Goal: Task Accomplishment & Management: Use online tool/utility

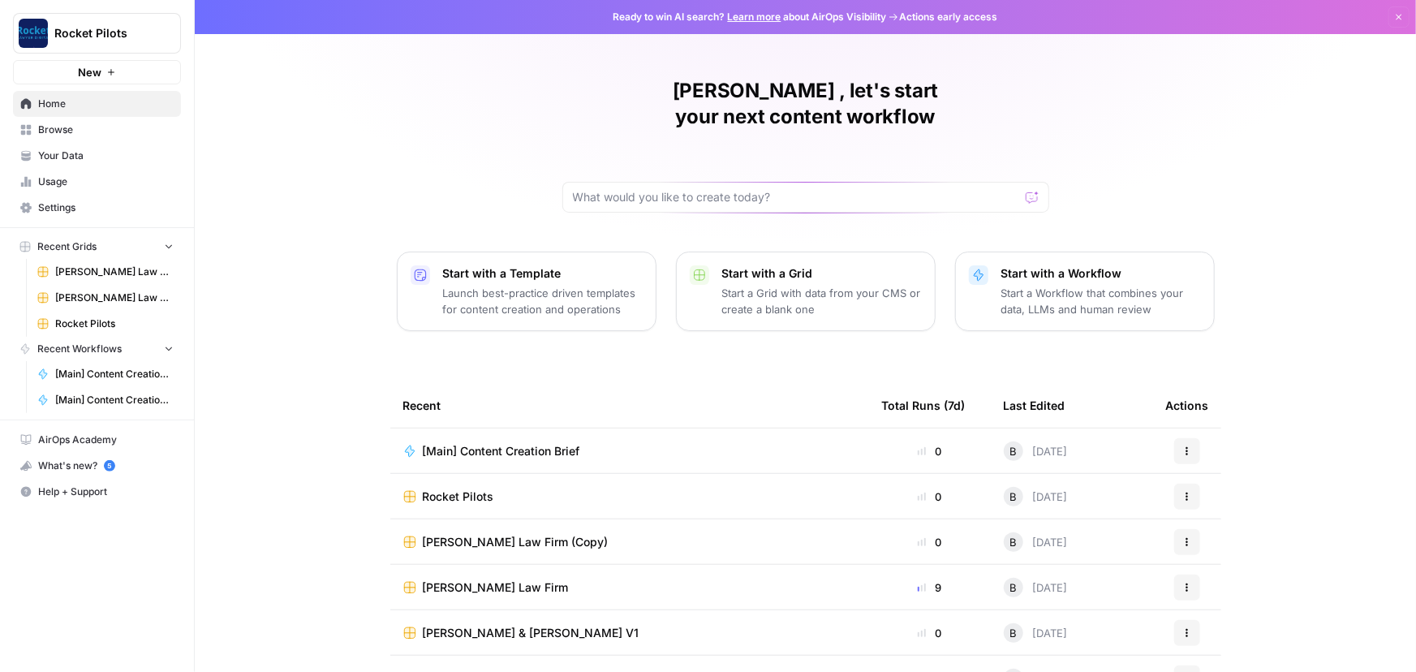
click at [170, 344] on icon "button" at bounding box center [168, 347] width 11 height 11
click at [170, 344] on icon "button" at bounding box center [168, 348] width 11 height 11
click at [86, 317] on span "Rocket Pilots" at bounding box center [114, 323] width 118 height 15
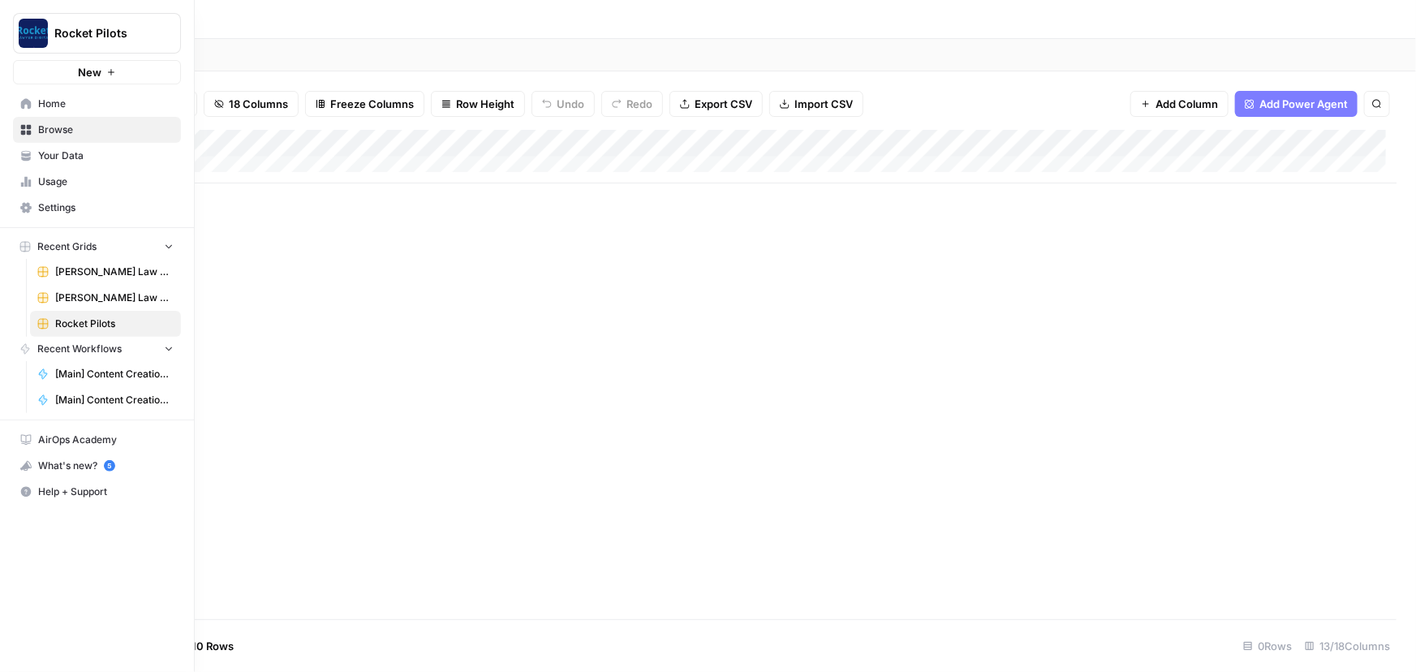
click at [54, 157] on span "Your Data" at bounding box center [106, 155] width 136 height 15
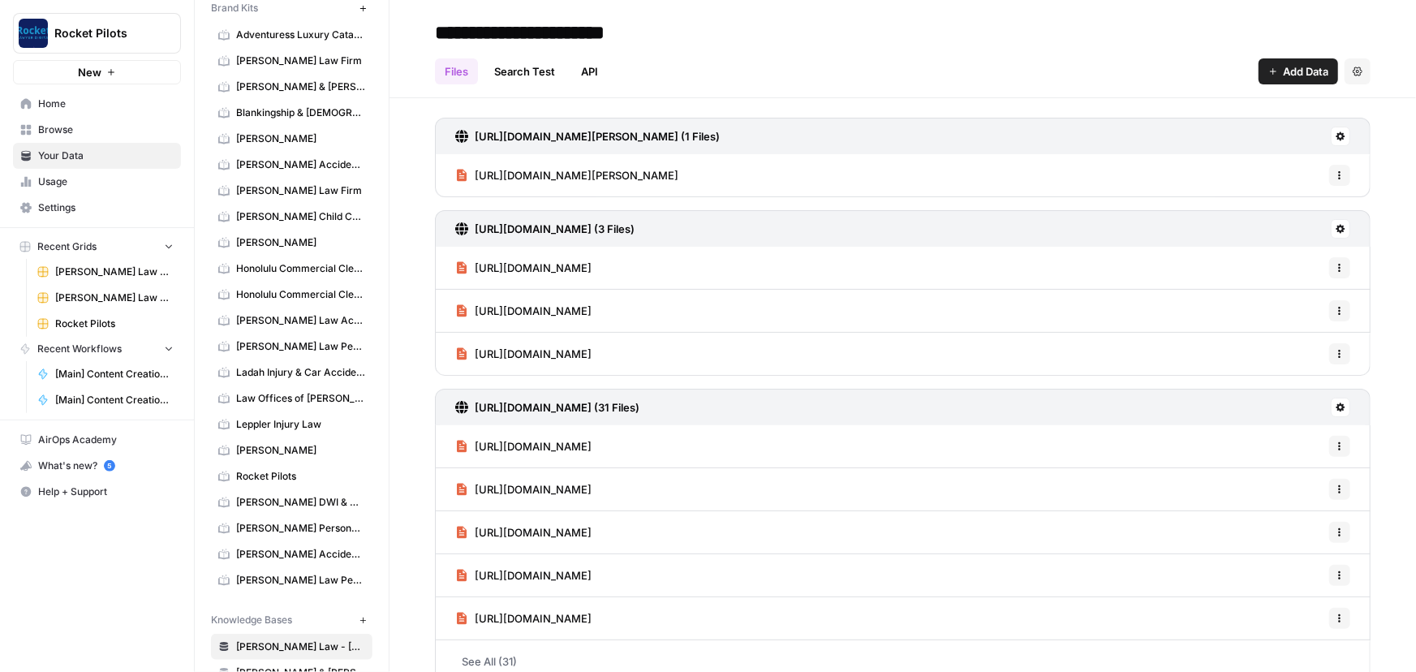
scroll to position [90, 0]
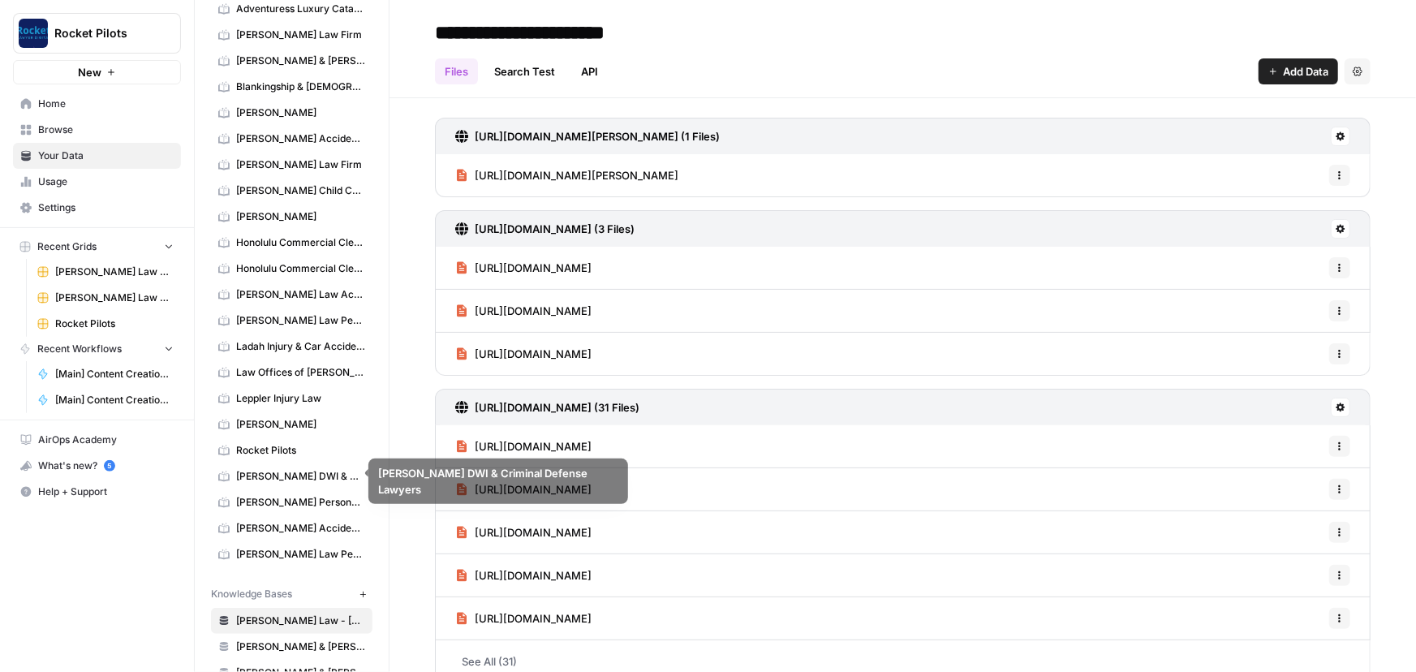
click at [251, 450] on span "Rocket Pilots" at bounding box center [300, 450] width 129 height 15
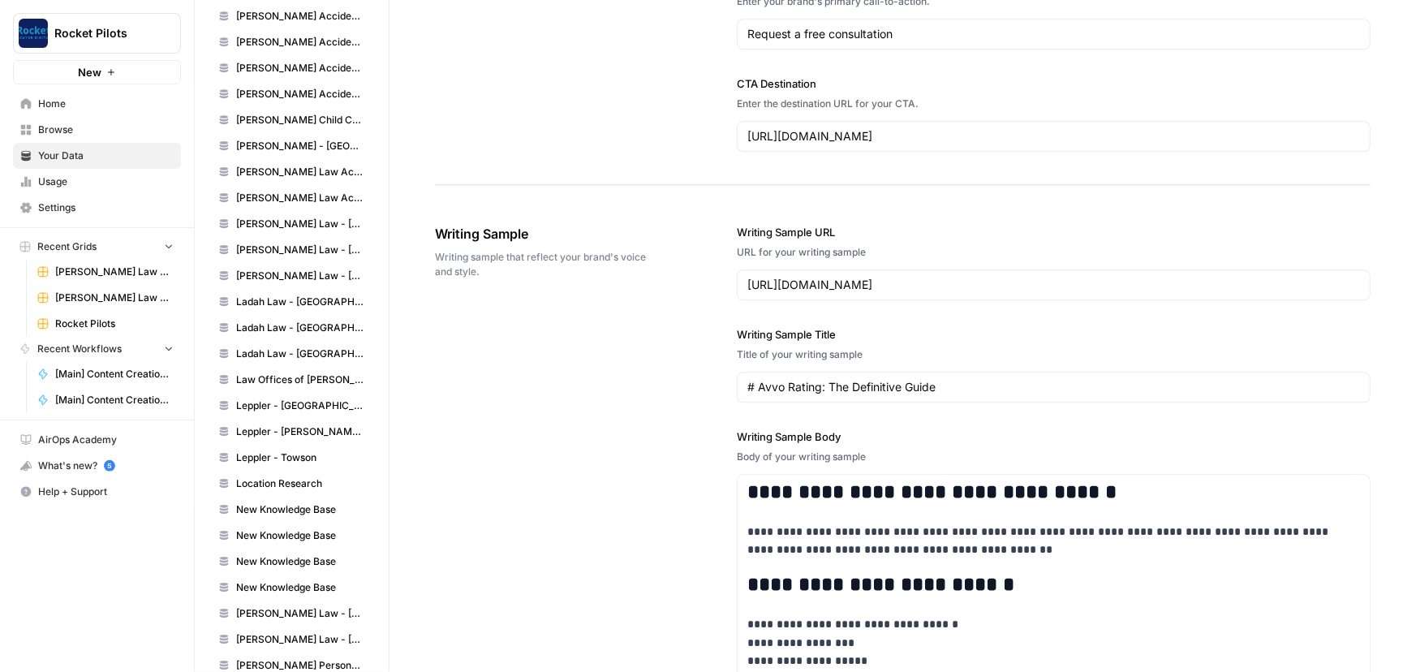
scroll to position [923, 0]
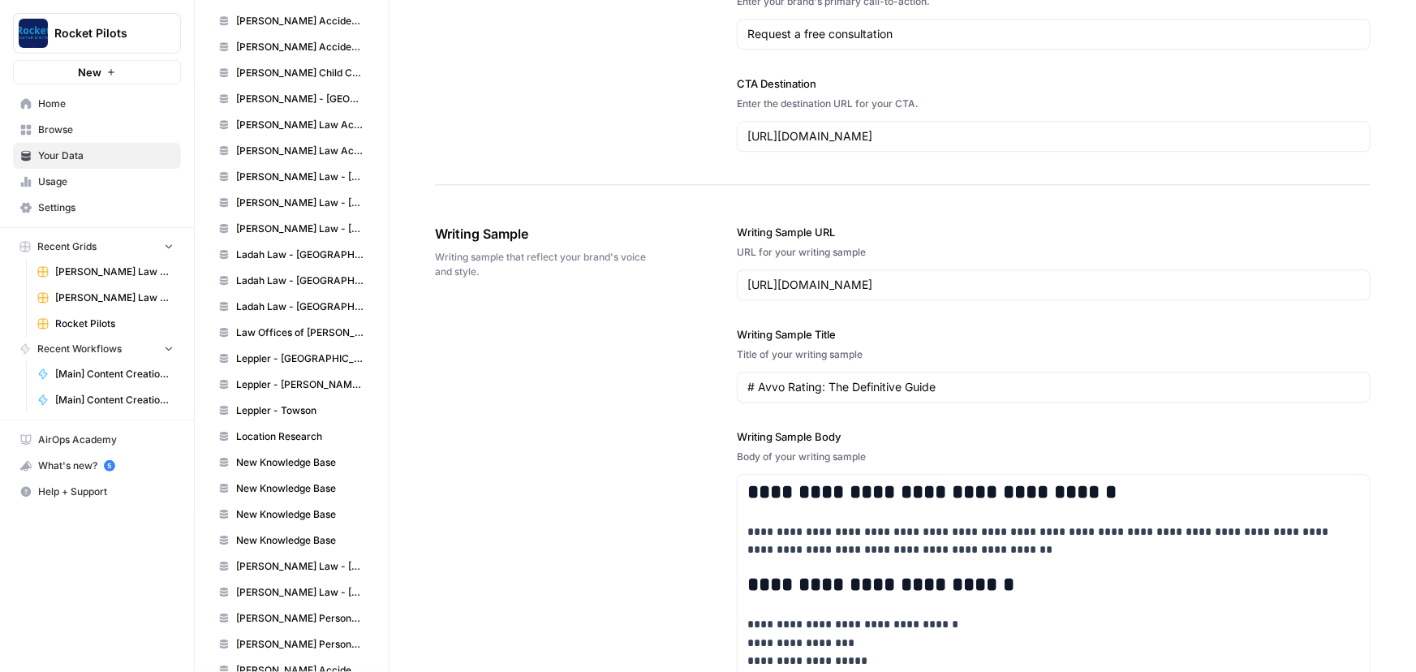
click at [280, 458] on span "New Knowledge Base" at bounding box center [300, 462] width 129 height 15
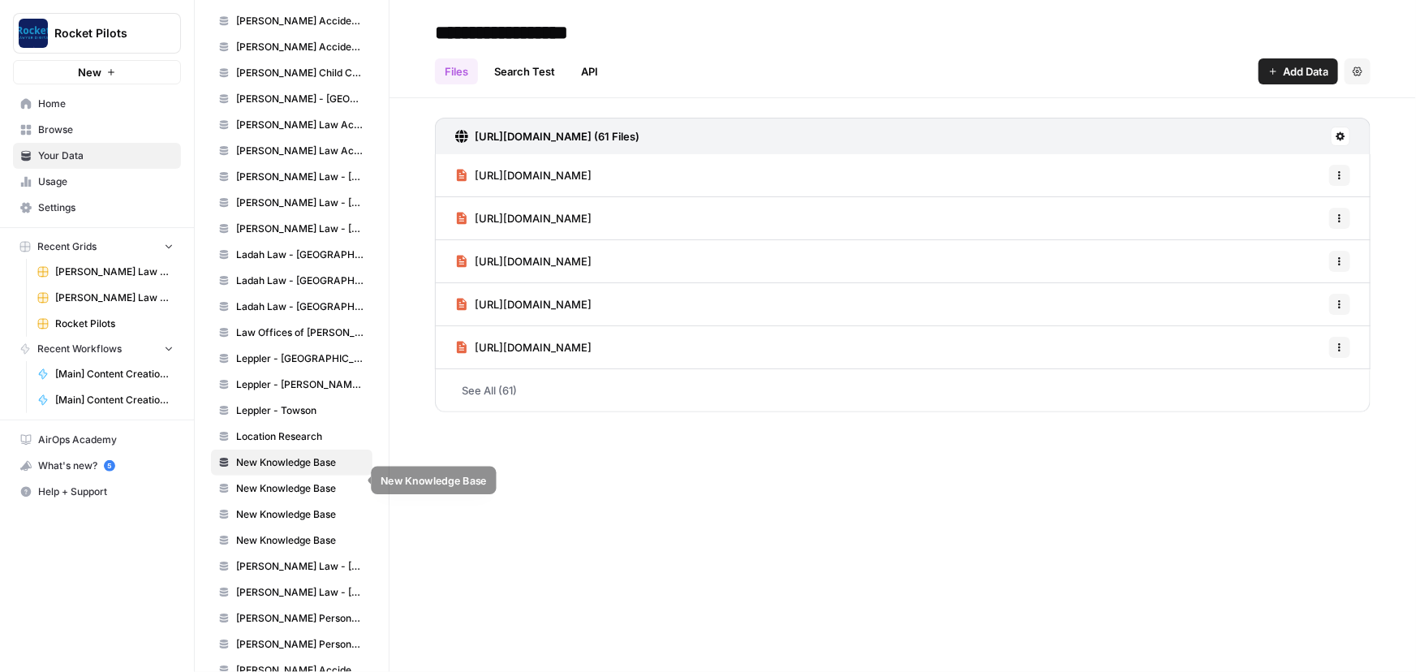
click at [285, 484] on span "New Knowledge Base" at bounding box center [300, 488] width 129 height 15
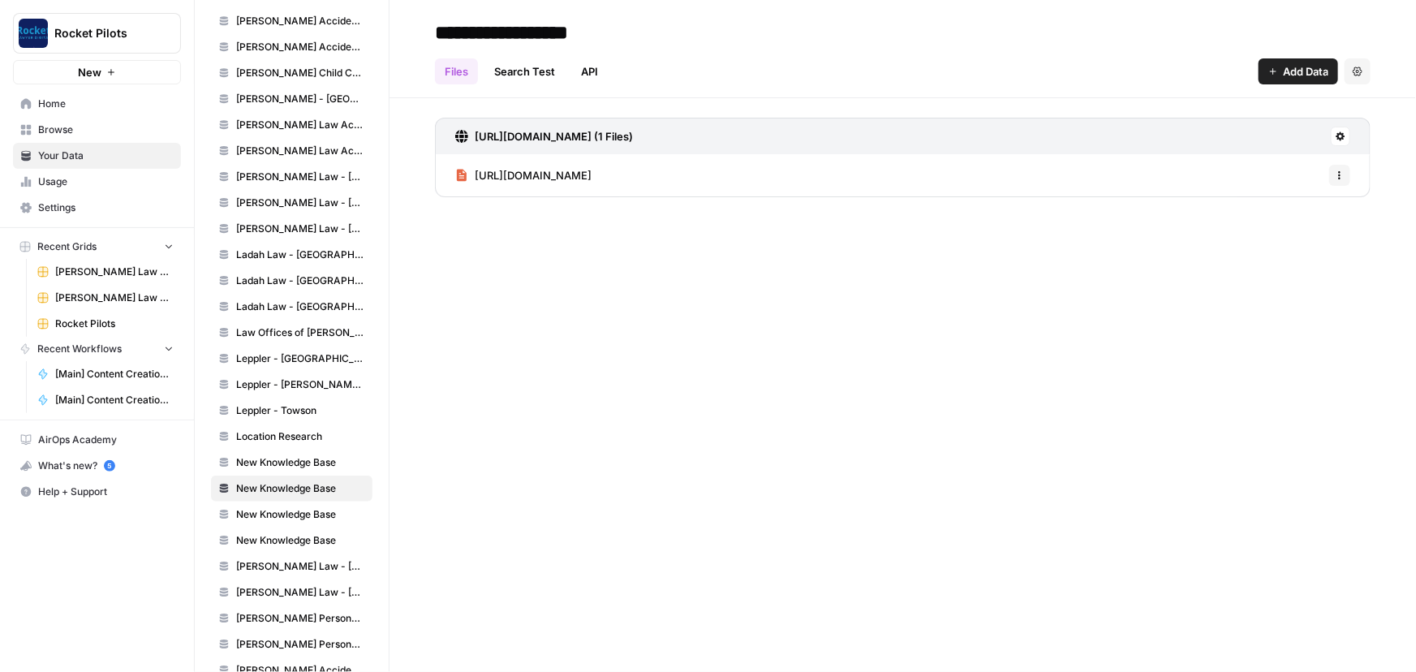
click at [283, 455] on span "New Knowledge Base" at bounding box center [300, 462] width 129 height 15
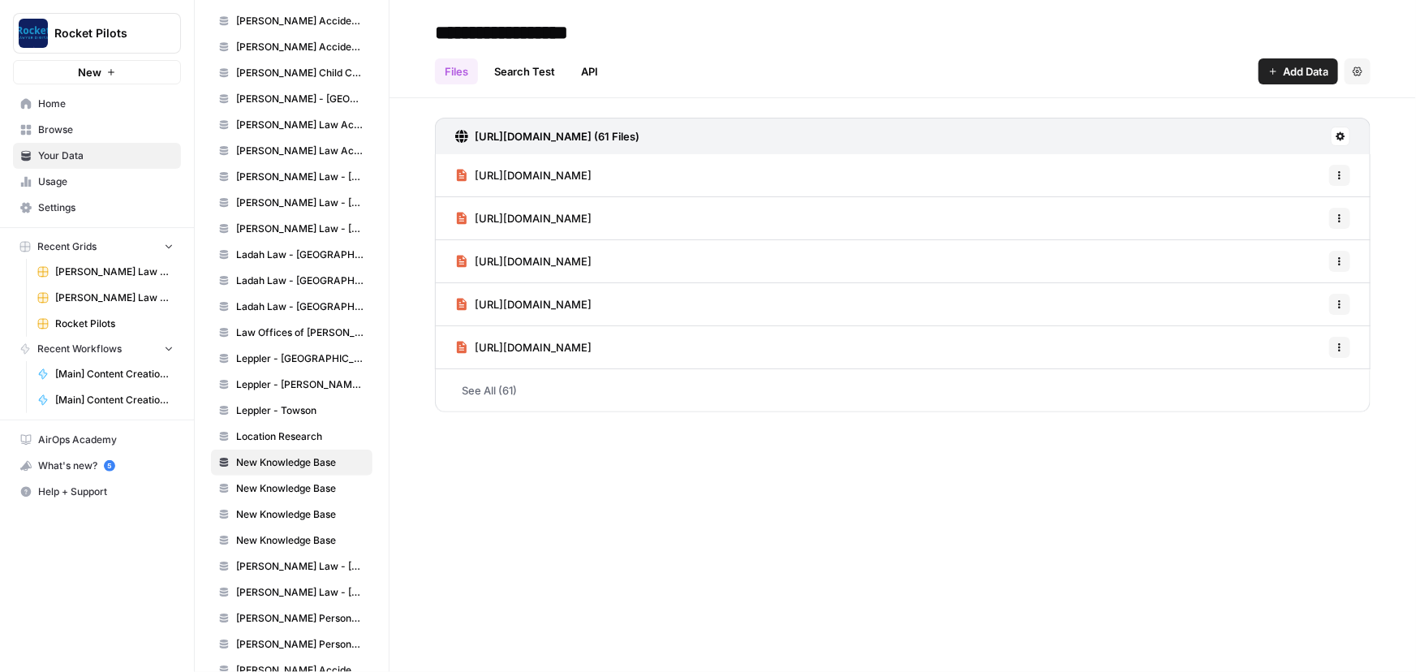
click at [269, 507] on span "New Knowledge Base" at bounding box center [300, 514] width 129 height 15
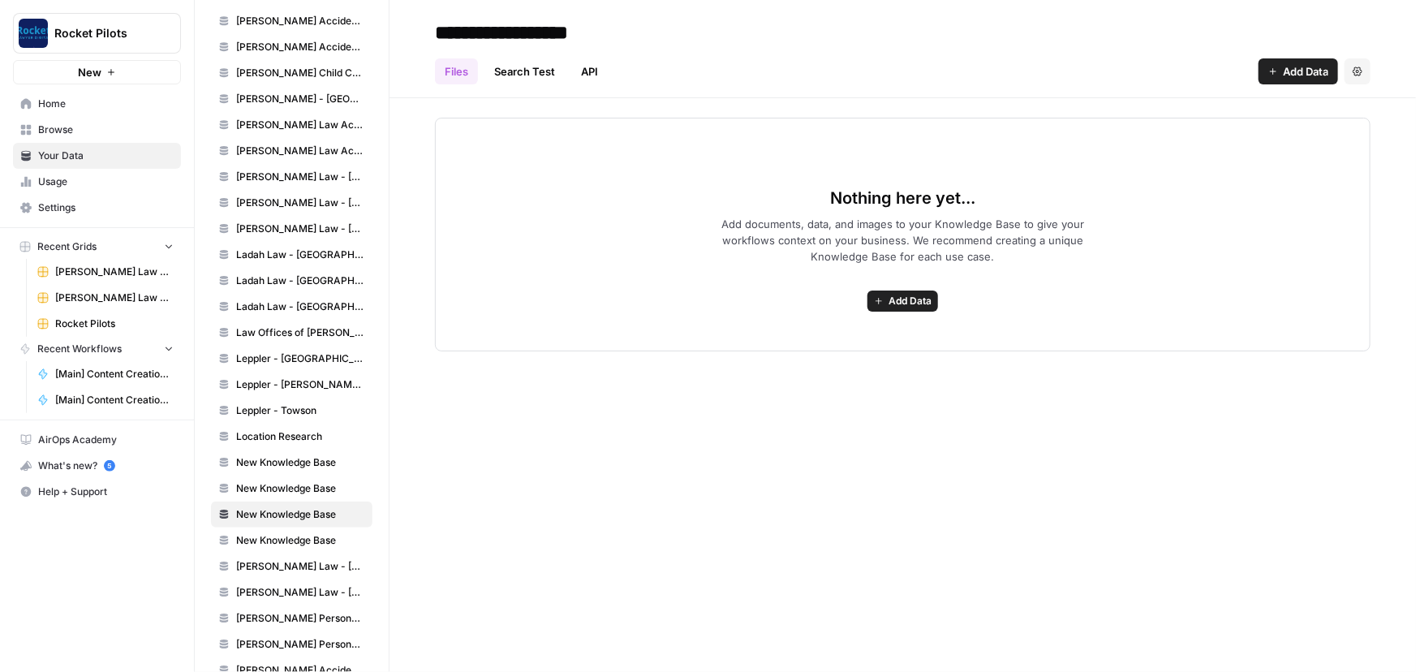
click at [269, 533] on span "New Knowledge Base" at bounding box center [300, 540] width 129 height 15
click at [274, 455] on span "New Knowledge Base" at bounding box center [300, 462] width 129 height 15
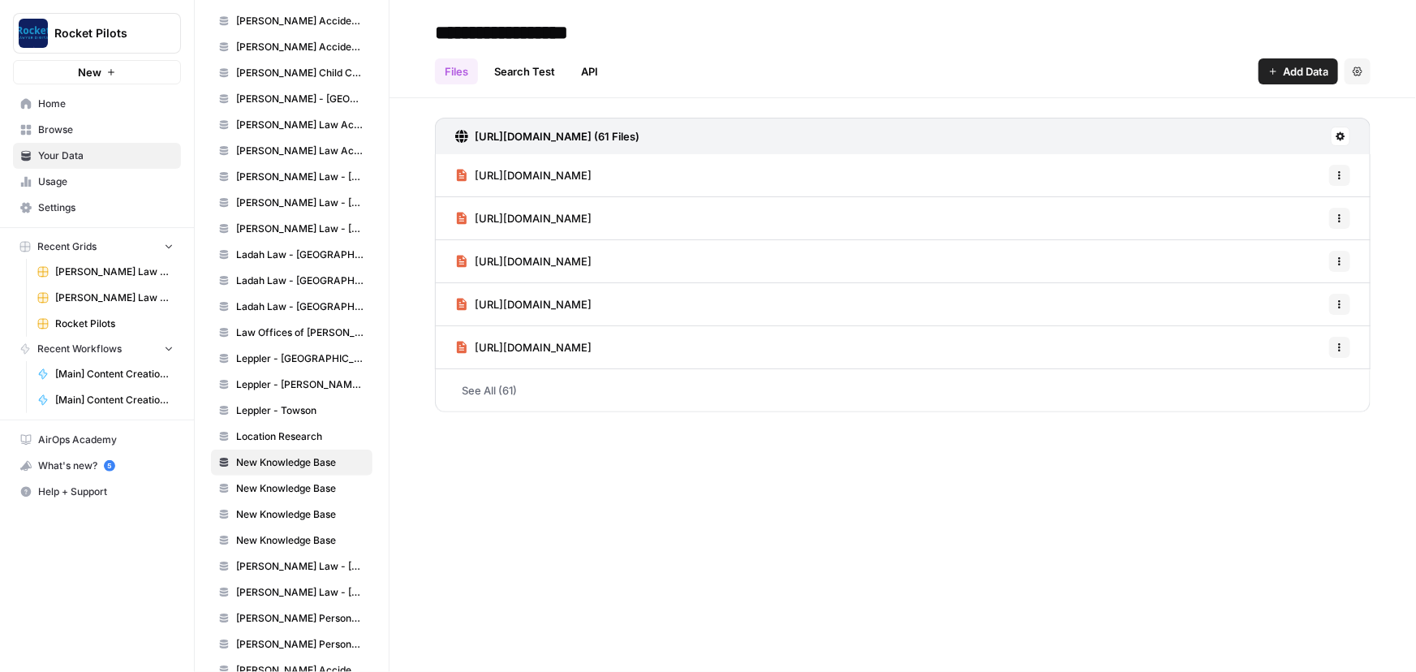
click at [1353, 73] on button "Settings" at bounding box center [1358, 71] width 26 height 26
click at [1144, 69] on div "Files Search Test API Add Data Settings" at bounding box center [903, 64] width 936 height 39
click at [523, 26] on input "**********" at bounding box center [558, 32] width 260 height 32
drag, startPoint x: 648, startPoint y: 26, endPoint x: 310, endPoint y: 35, distance: 338.5
click at [310, 35] on div "Your Data Add Data Brand Kits New Adventuress Luxury Catamaran [PERSON_NAME] La…" at bounding box center [805, 336] width 1221 height 672
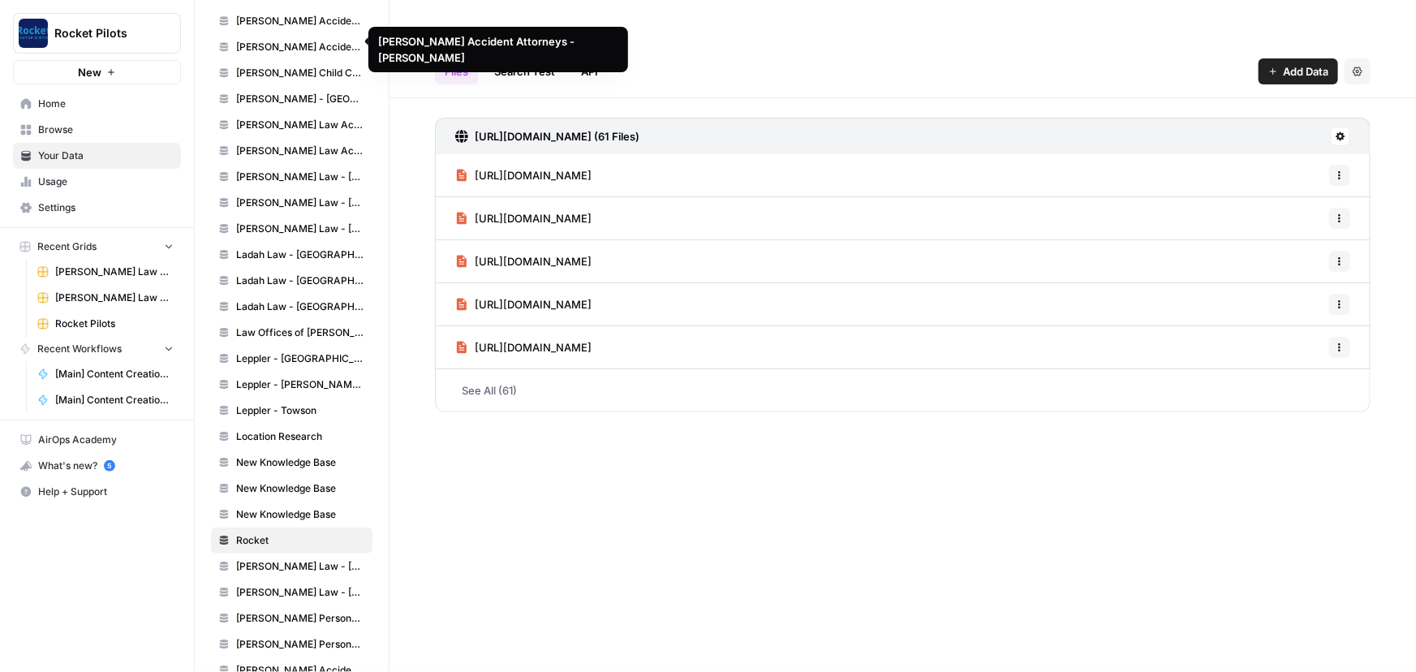
click at [749, 65] on div "Files Search Test API Add Data Settings" at bounding box center [903, 64] width 936 height 39
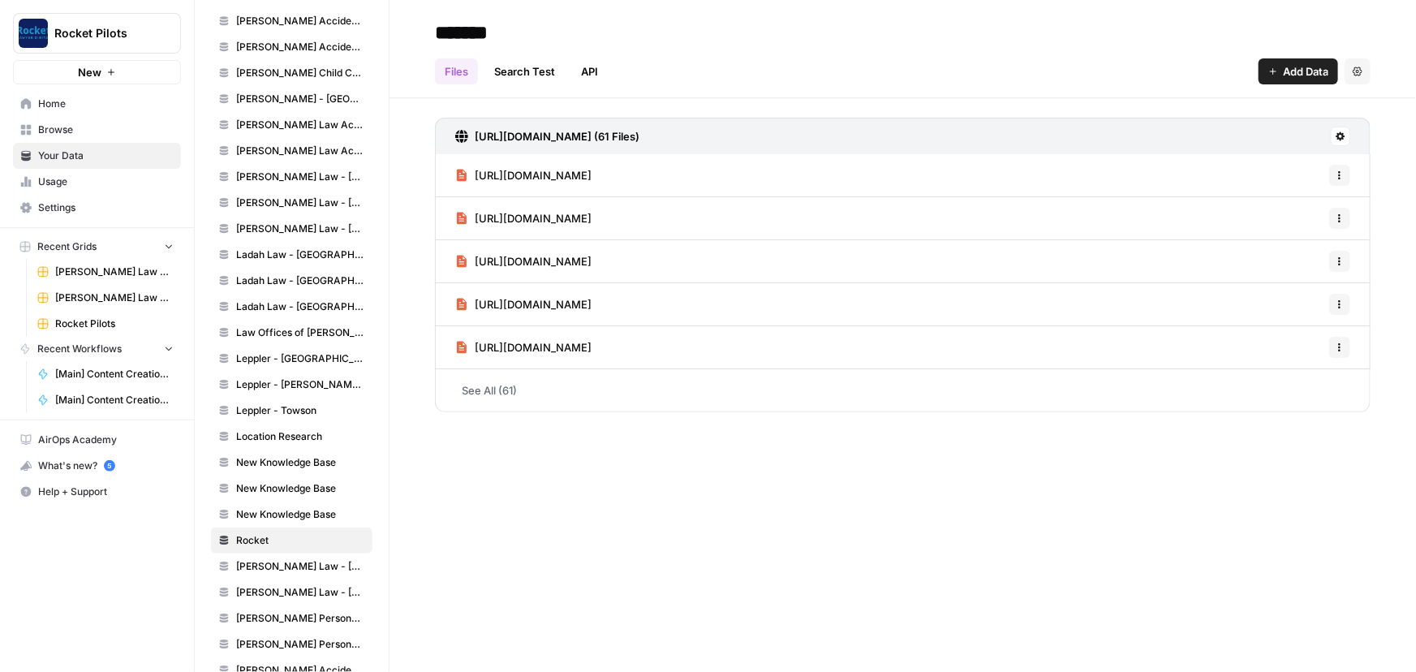
click at [510, 28] on input "******" at bounding box center [558, 32] width 260 height 32
type input "**********"
click at [550, 555] on div "**********" at bounding box center [902, 336] width 1026 height 672
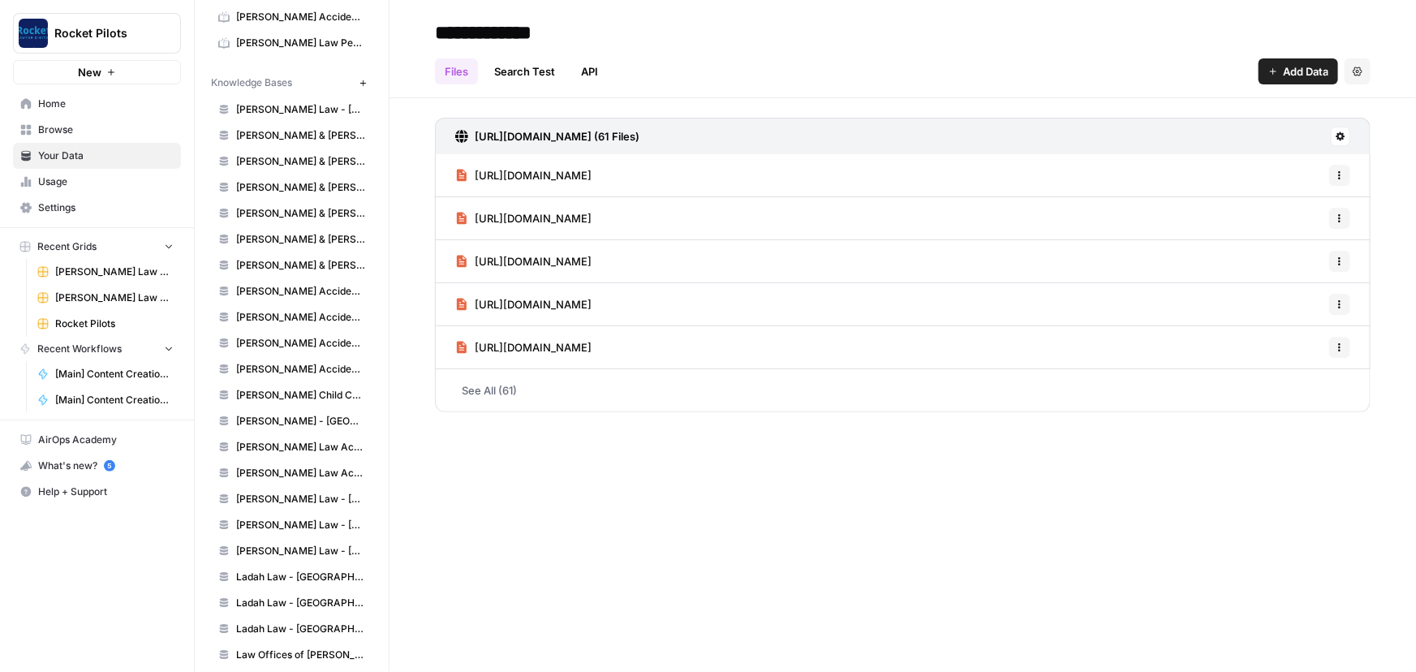
scroll to position [600, 0]
click at [297, 132] on span "[PERSON_NAME] & [PERSON_NAME] - [US_STATE]" at bounding box center [300, 136] width 129 height 15
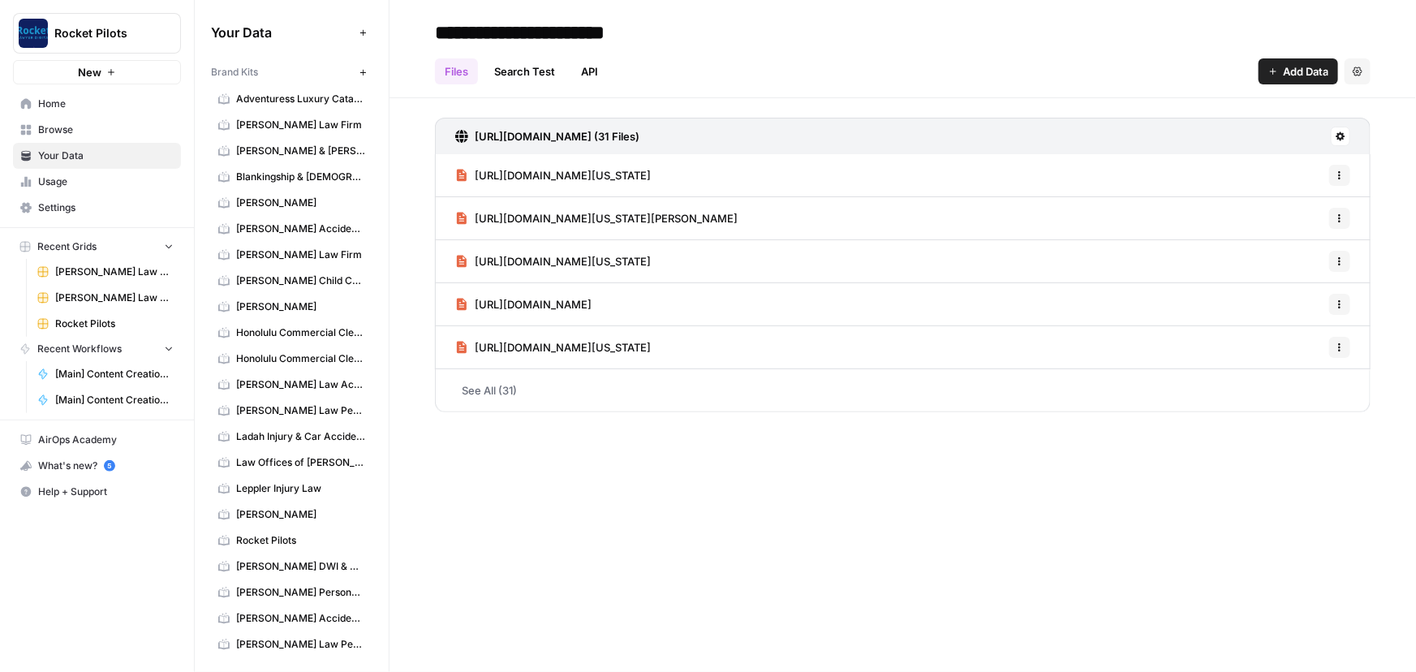
click at [304, 153] on span "[PERSON_NAME] & [PERSON_NAME] [US_STATE] Car Accident Lawyers" at bounding box center [300, 151] width 129 height 15
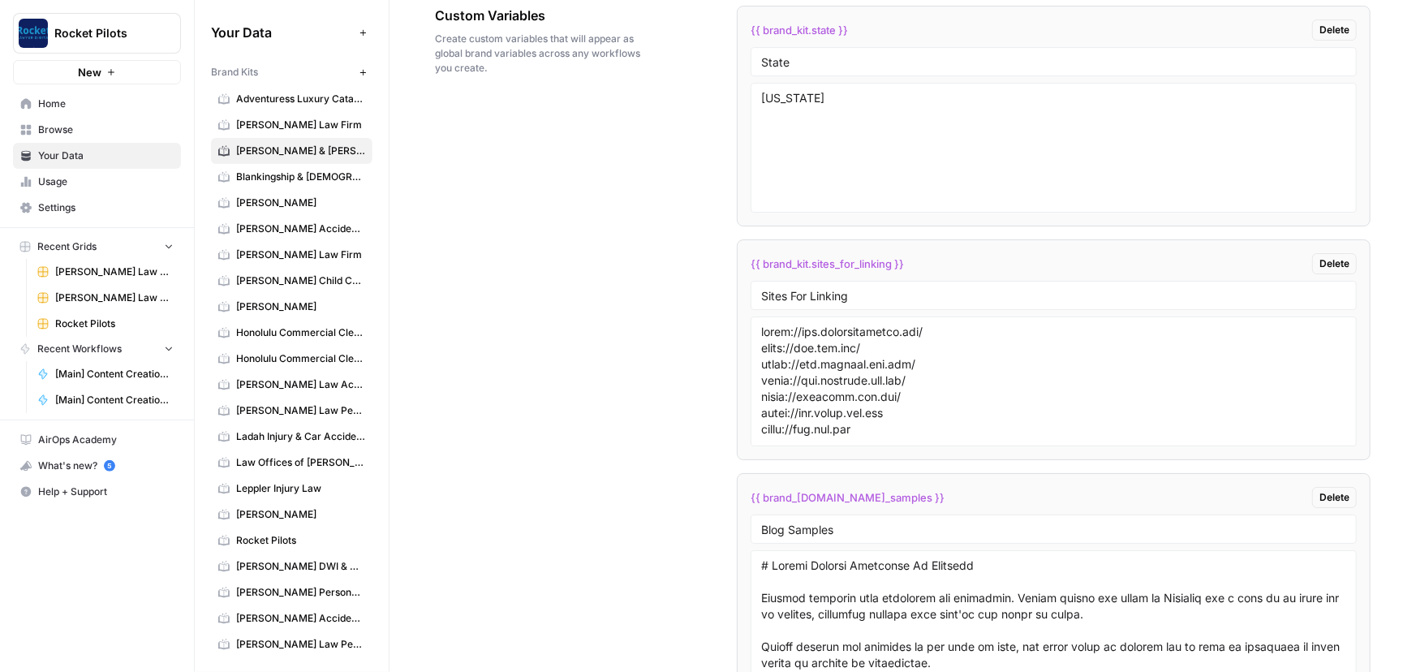
scroll to position [3848, 0]
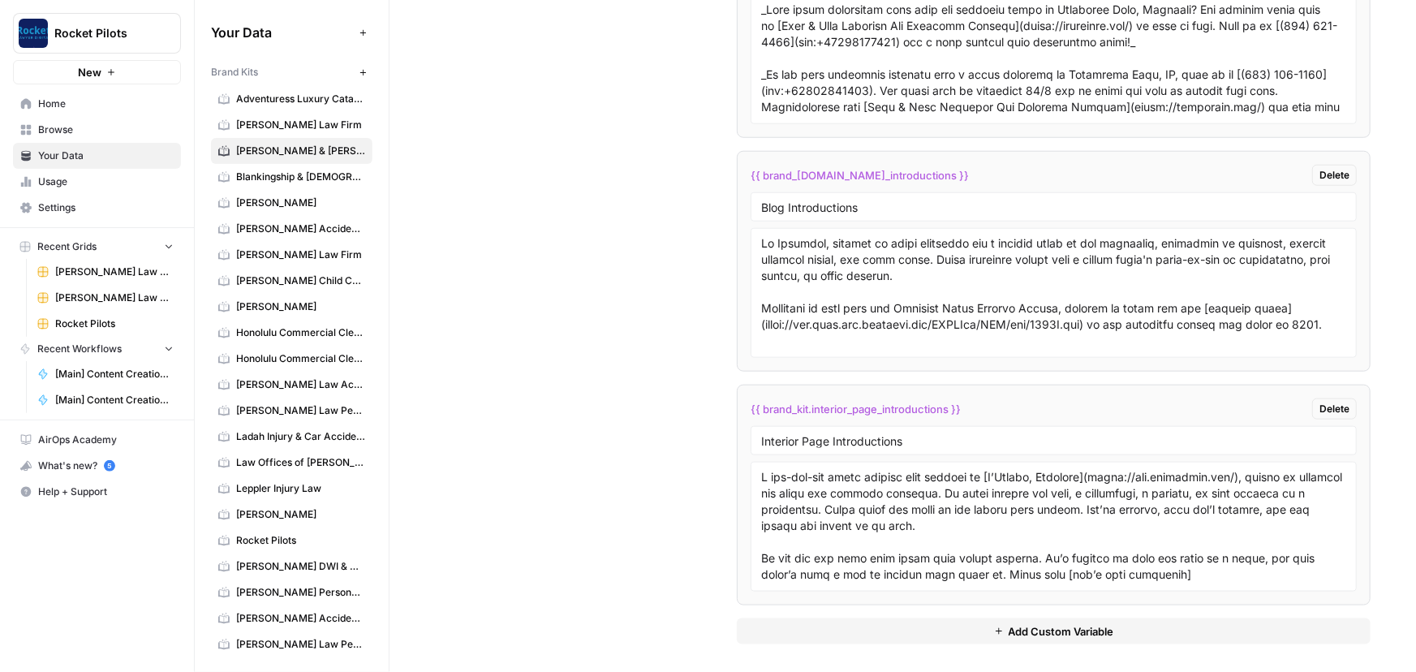
click at [87, 321] on span "Rocket Pilots" at bounding box center [114, 323] width 118 height 15
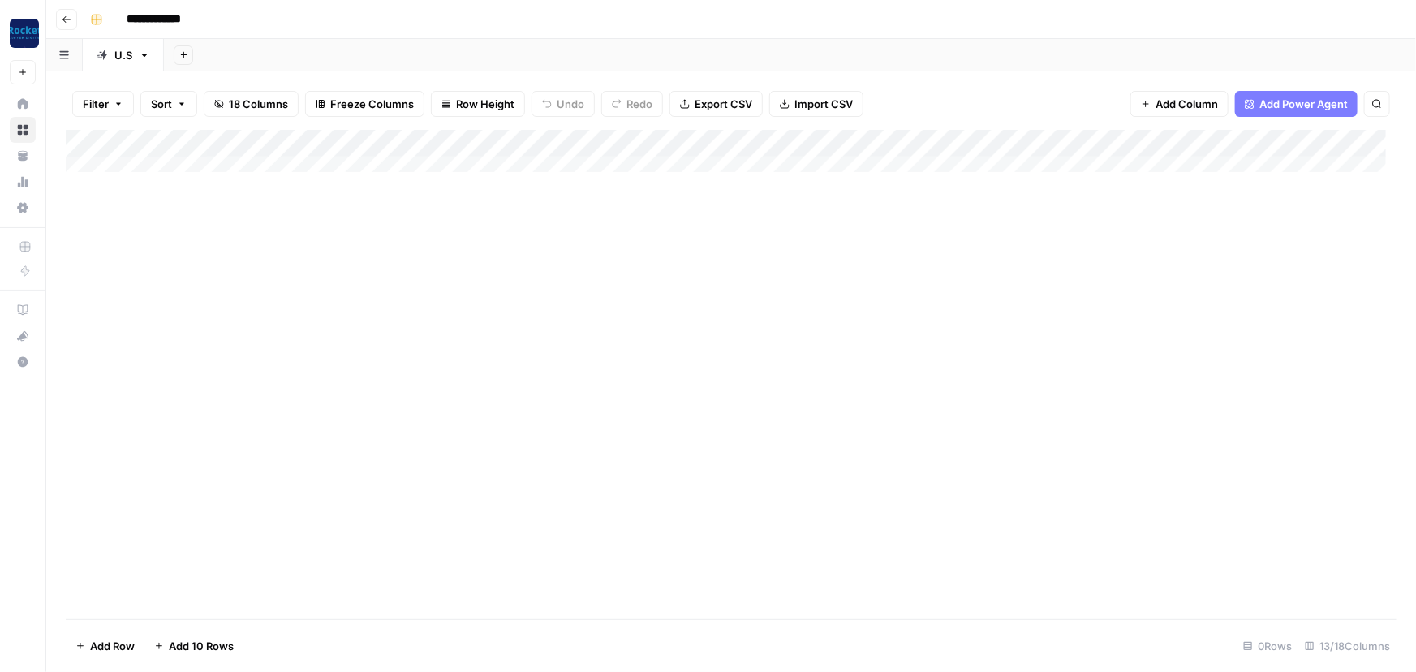
click at [925, 143] on div "Add Column" at bounding box center [731, 157] width 1331 height 54
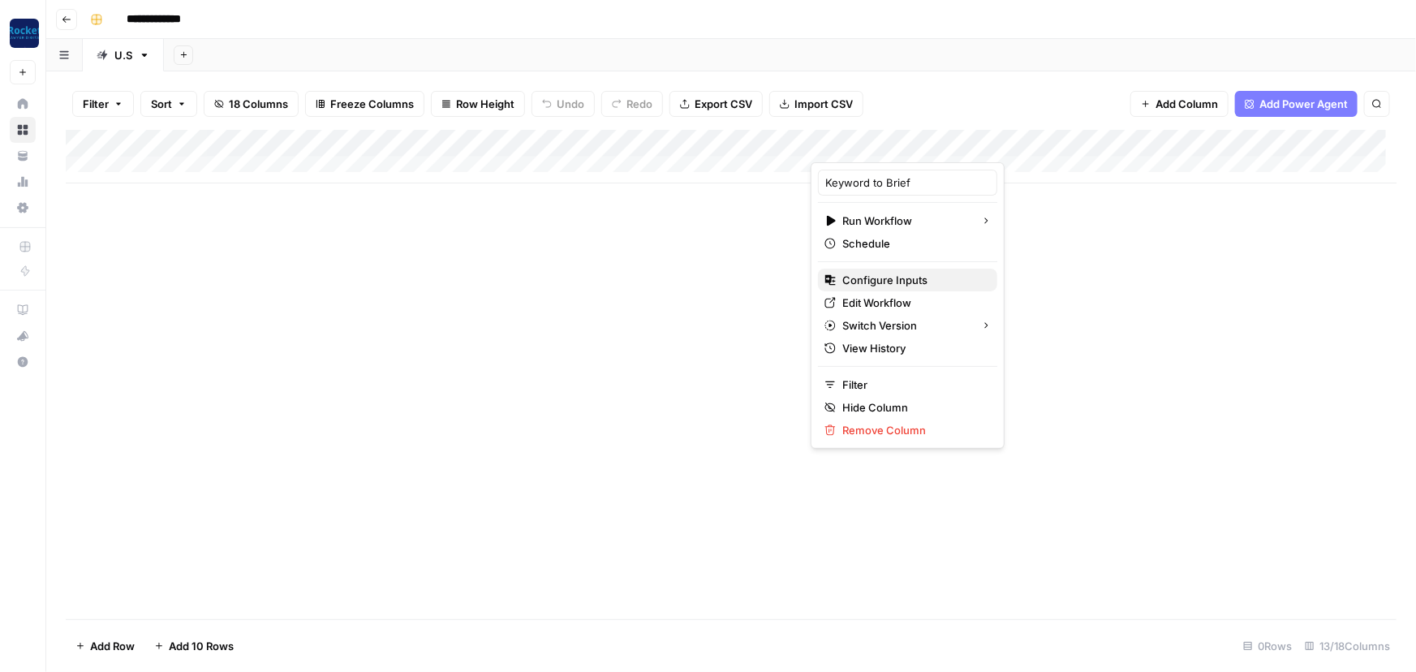
click at [882, 282] on span "Configure Inputs" at bounding box center [913, 280] width 142 height 16
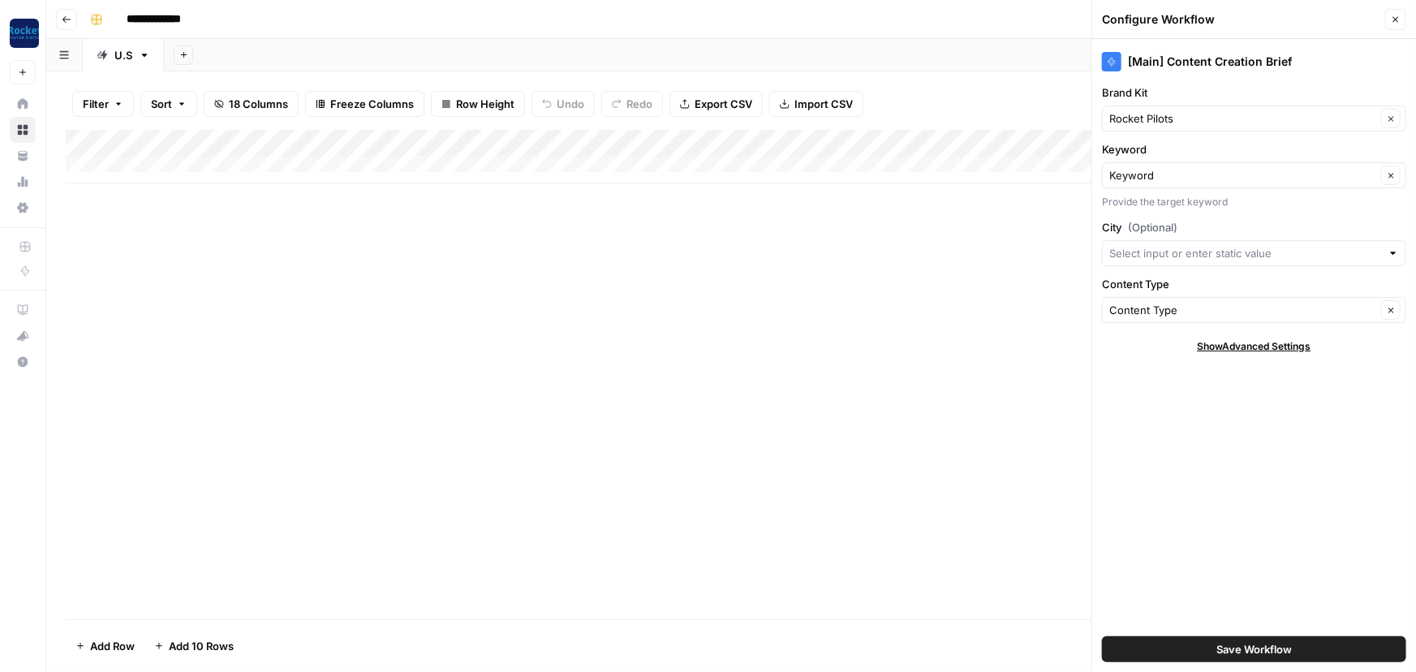
click at [1401, 24] on button "Close" at bounding box center [1395, 19] width 21 height 21
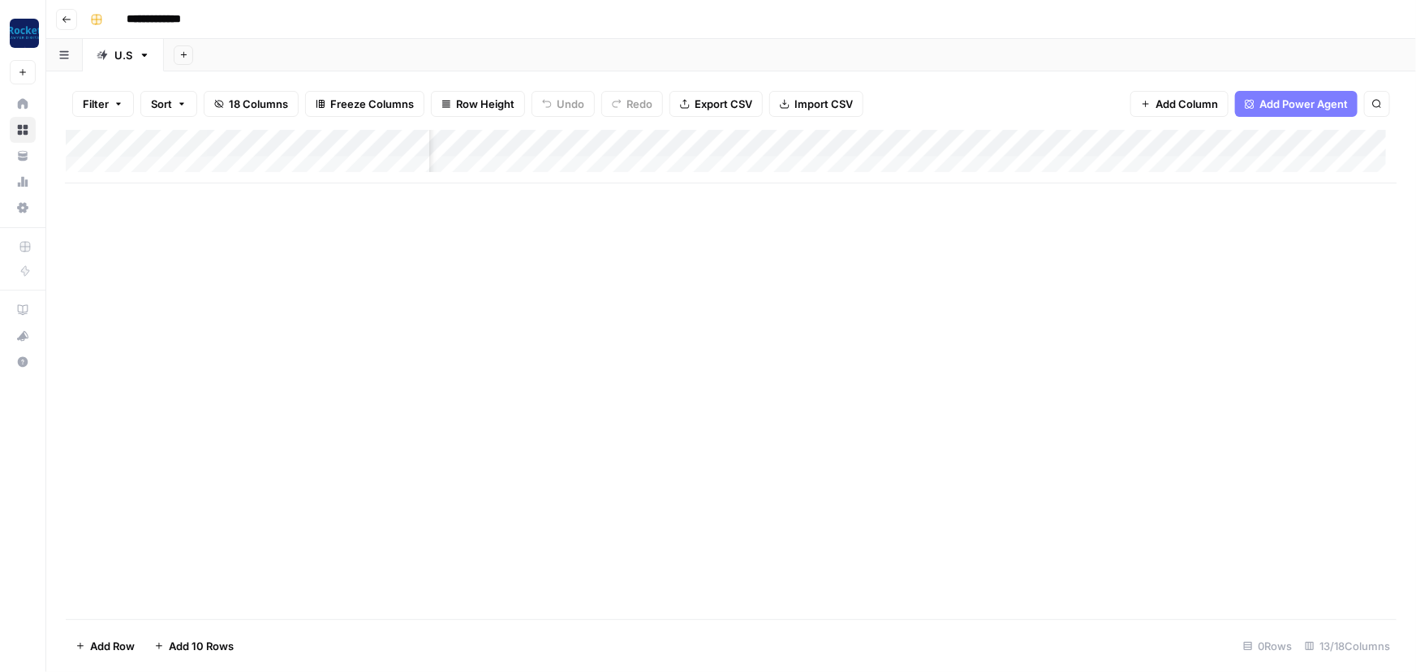
scroll to position [0, 614]
click at [1054, 140] on div "Add Column" at bounding box center [731, 157] width 1331 height 54
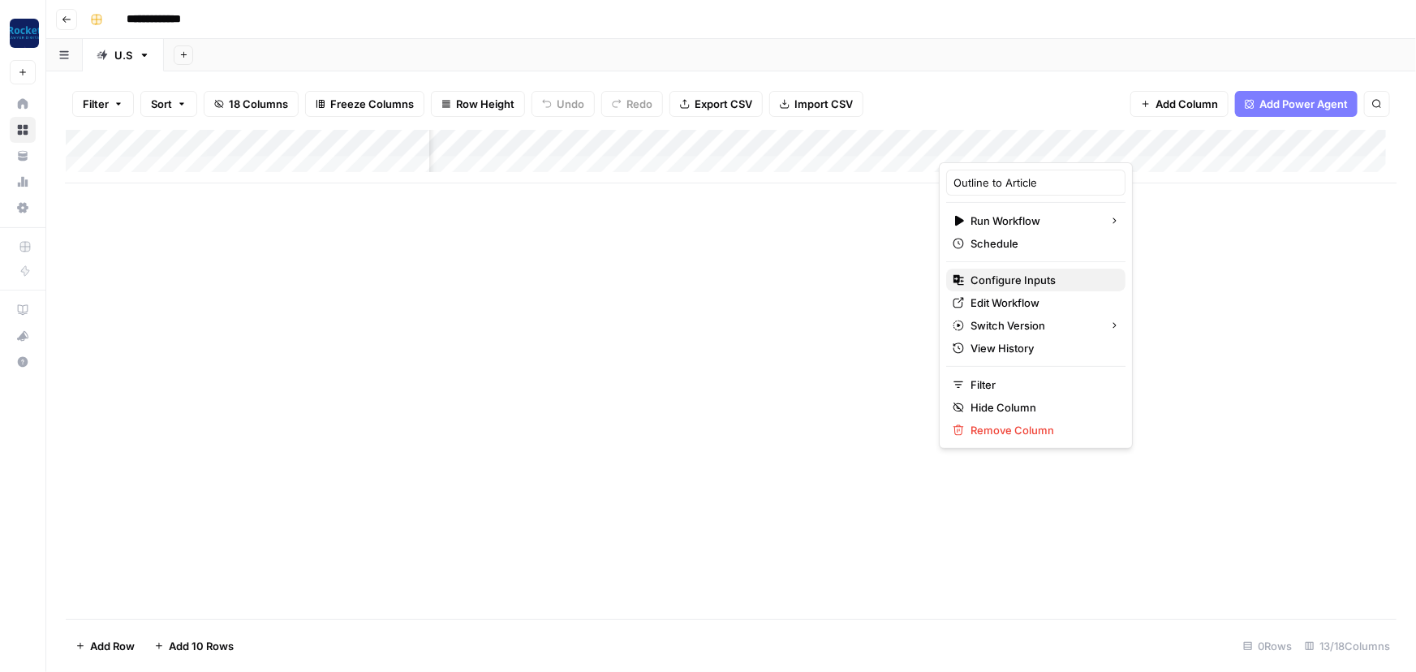
click at [991, 276] on span "Configure Inputs" at bounding box center [1041, 280] width 142 height 16
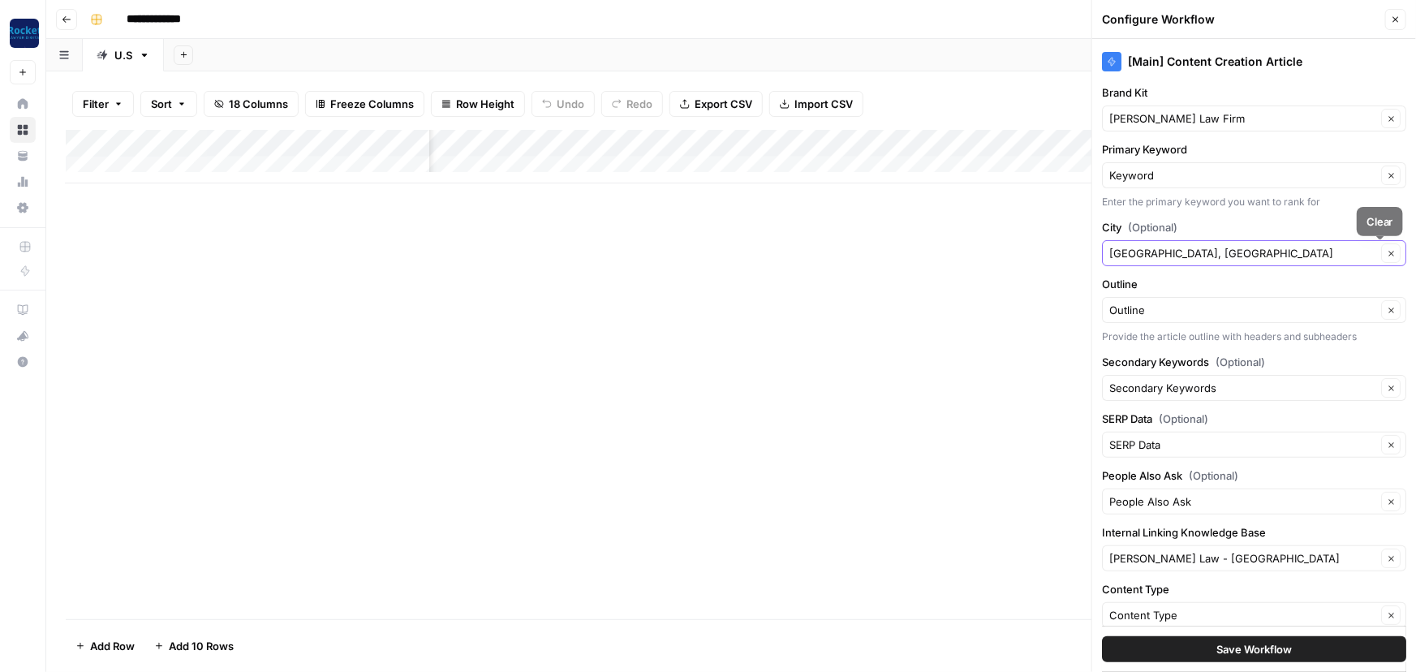
click at [1387, 254] on icon "button" at bounding box center [1391, 253] width 9 height 9
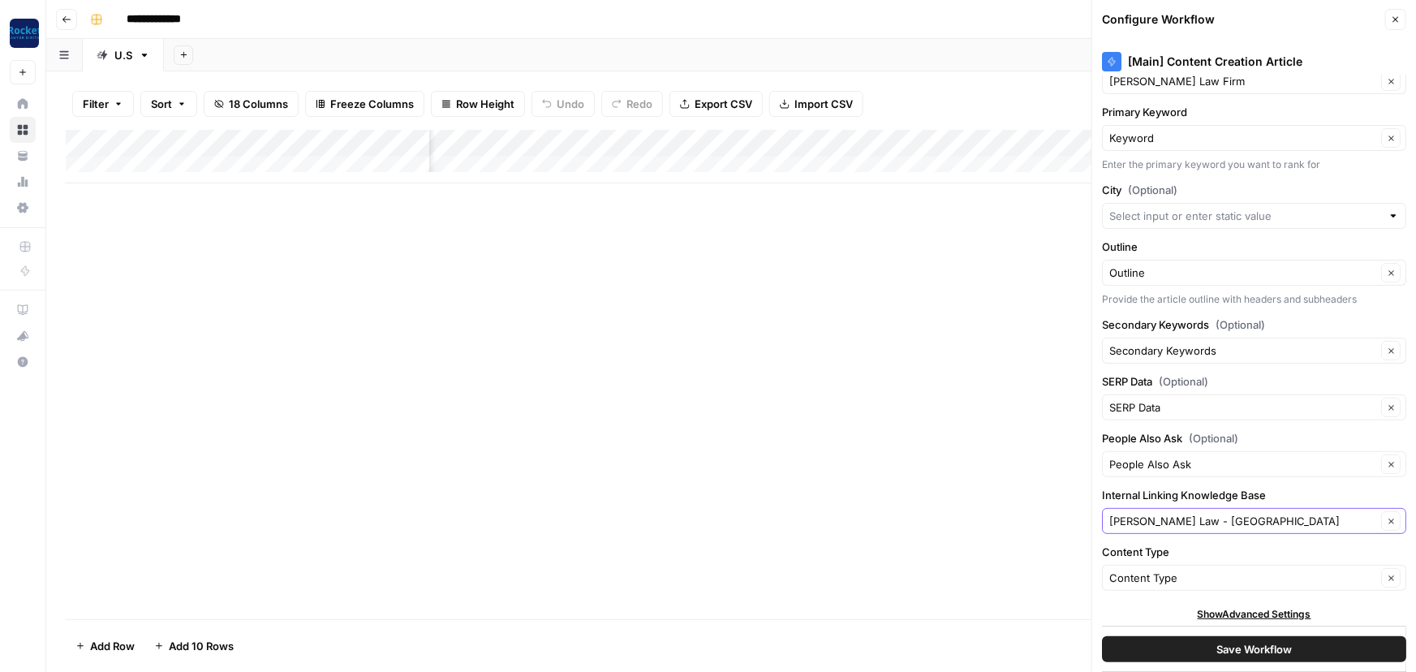
click at [1387, 518] on icon "button" at bounding box center [1391, 521] width 9 height 9
click at [1381, 519] on button "Clear" at bounding box center [1390, 520] width 19 height 19
click at [1300, 522] on input "Internal Linking Knowledge Base" at bounding box center [1242, 521] width 267 height 16
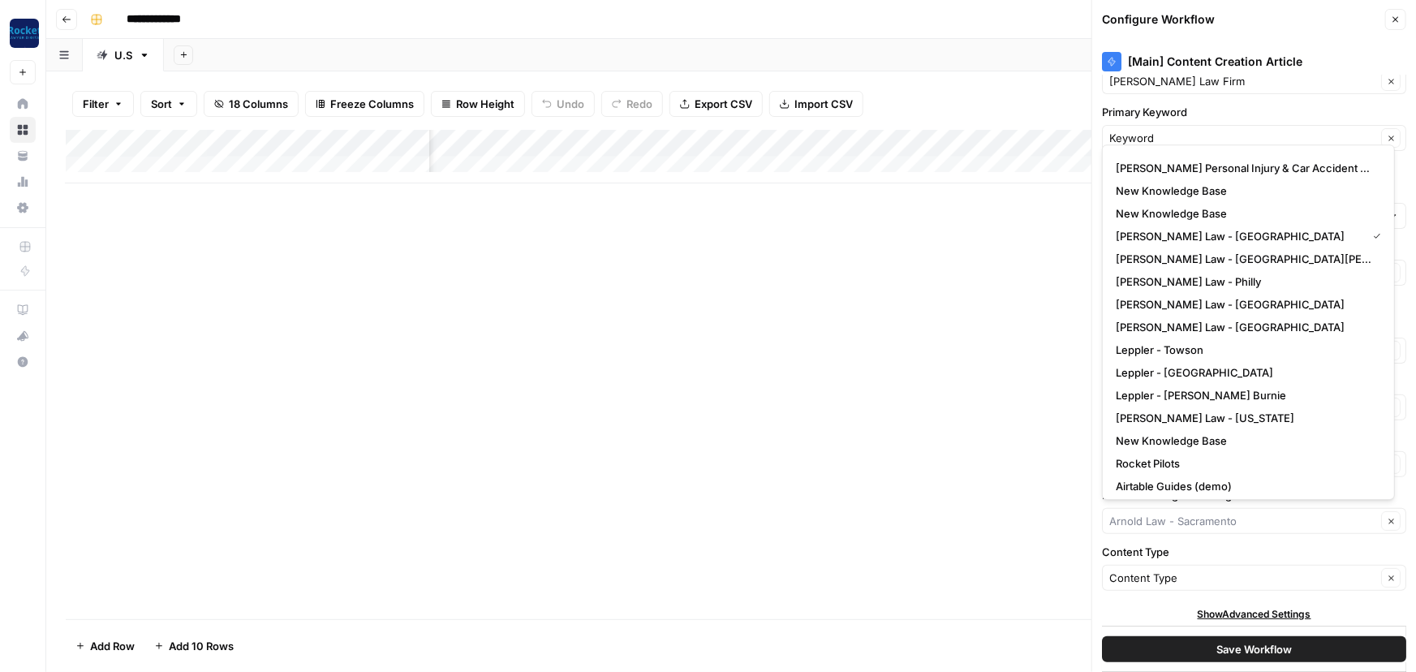
scroll to position [544, 0]
click at [1203, 454] on span "Rocket Pilots" at bounding box center [1245, 459] width 259 height 16
type input "Rocket Pilots"
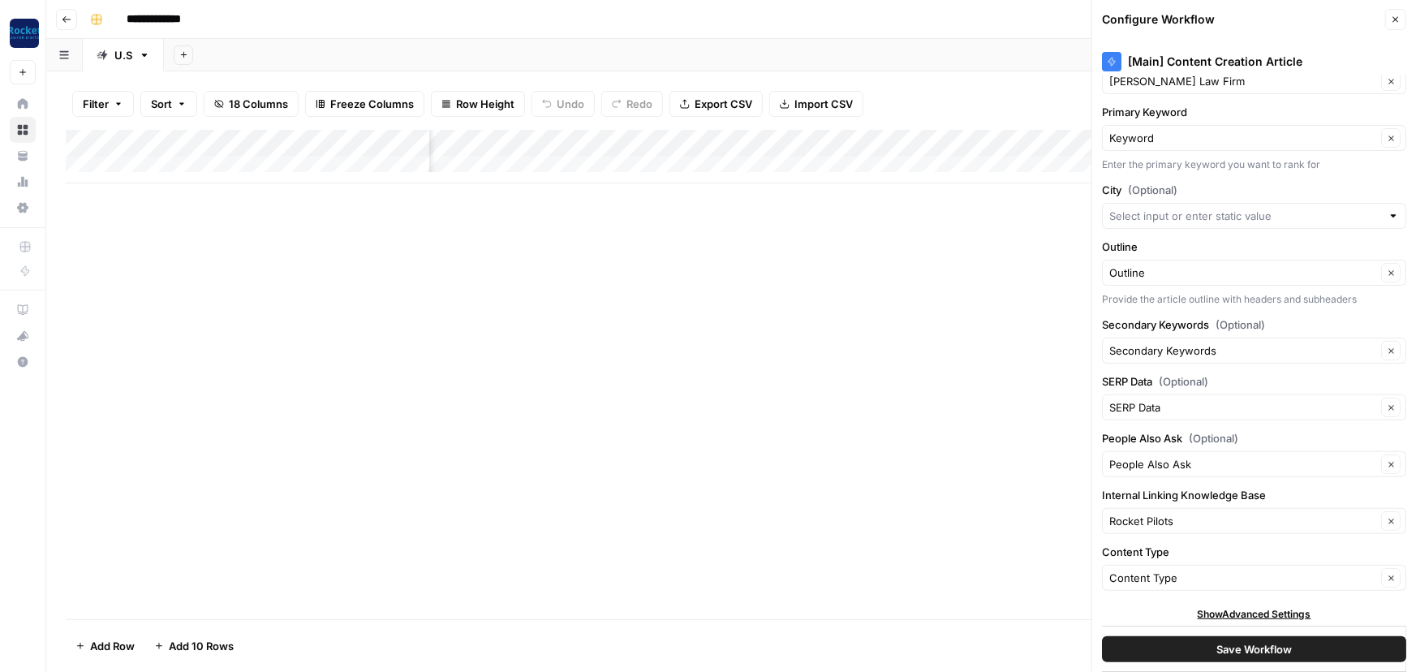
scroll to position [0, 0]
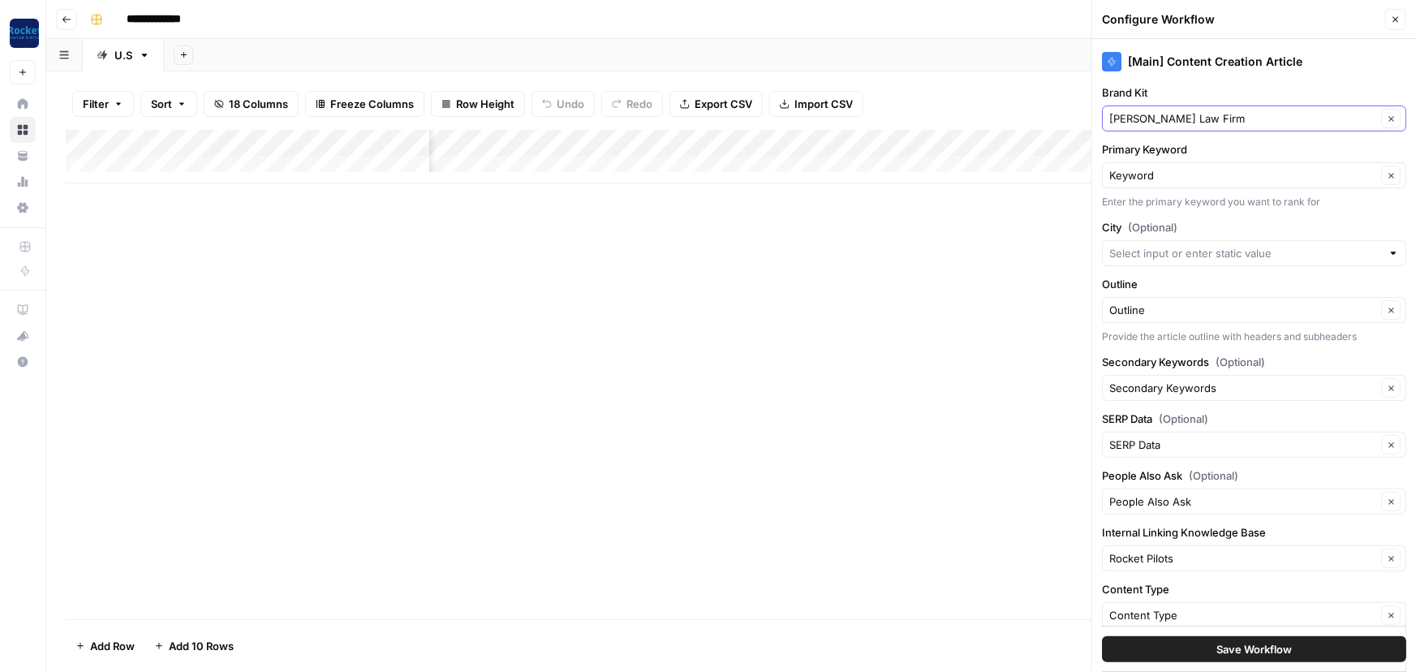
click at [1388, 114] on button "Clear" at bounding box center [1390, 118] width 19 height 19
click at [1280, 117] on input "Brand Kit" at bounding box center [1242, 118] width 267 height 16
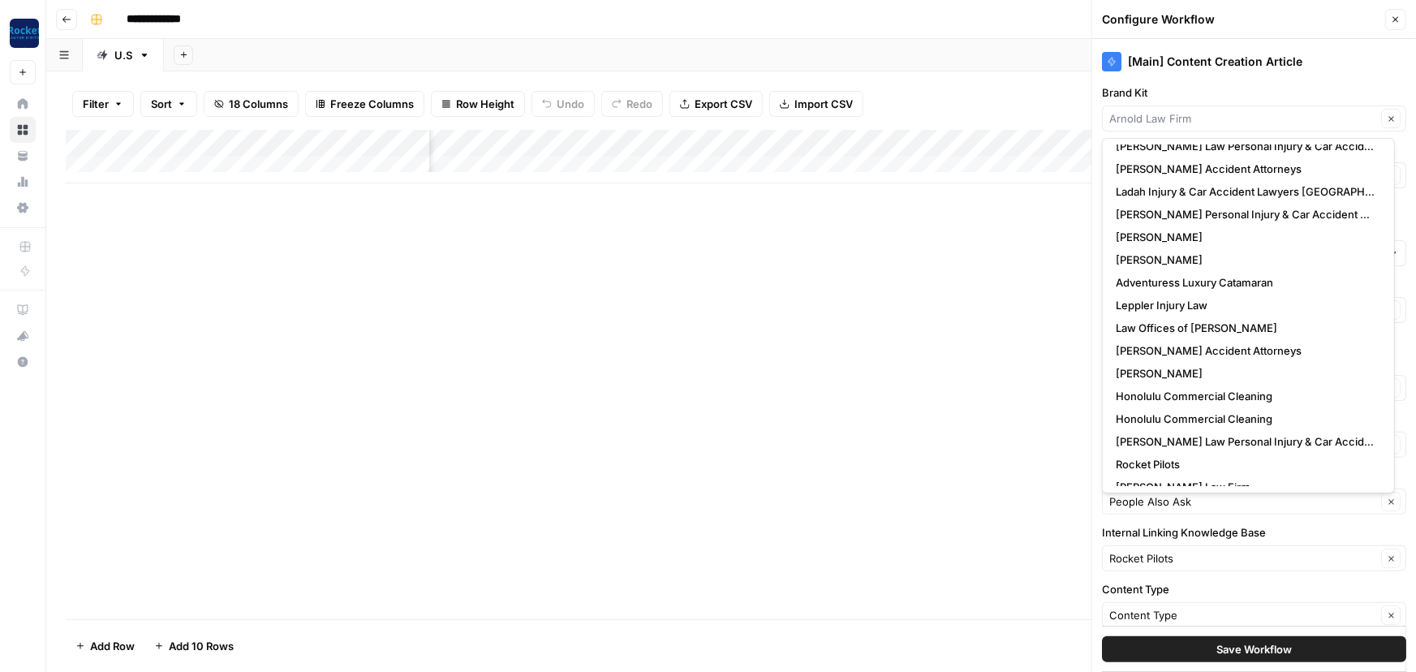
scroll to position [158, 0]
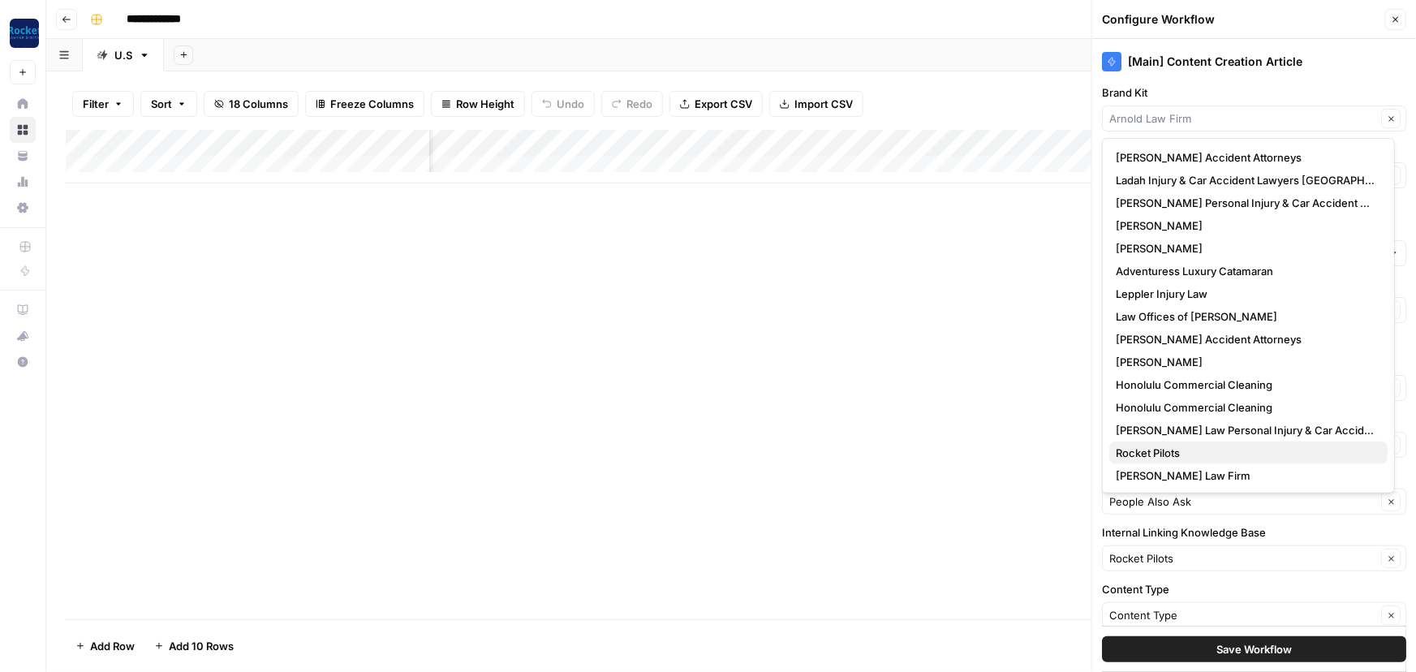
click at [1192, 460] on span "Rocket Pilots" at bounding box center [1245, 453] width 259 height 16
type input "Rocket Pilots"
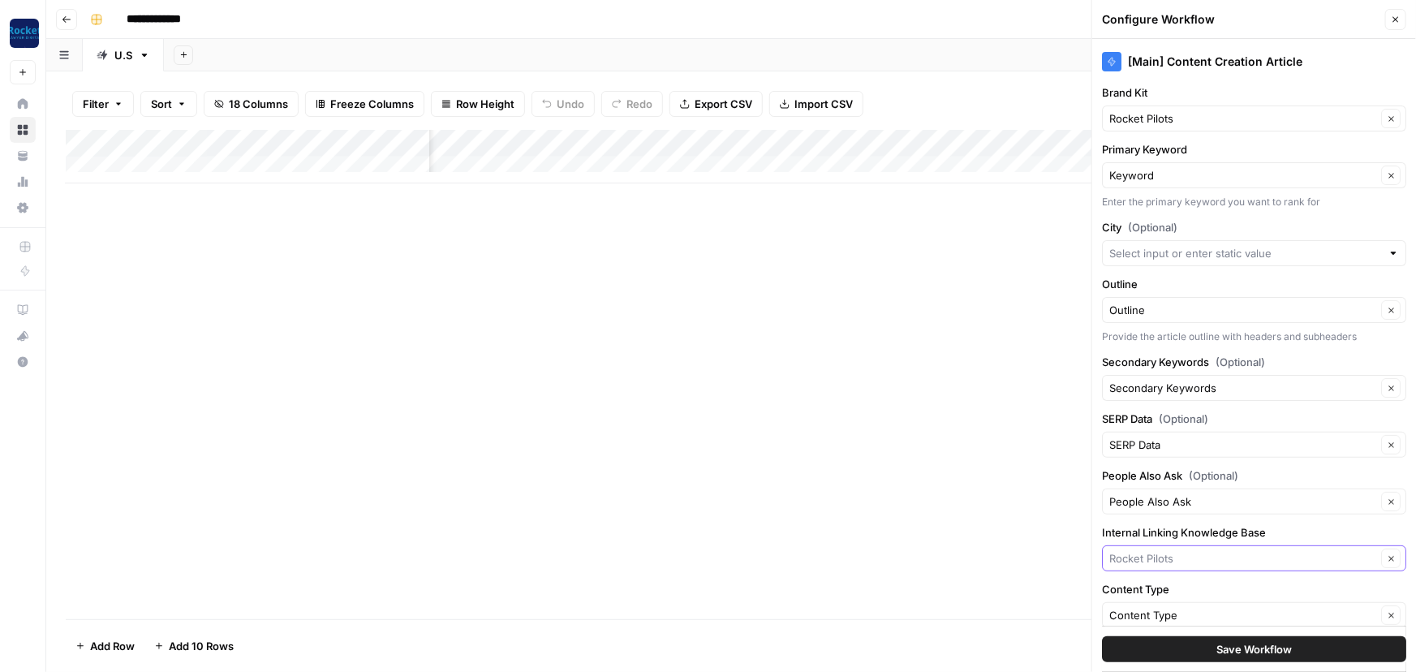
click at [1223, 561] on input "Internal Linking Knowledge Base" at bounding box center [1242, 558] width 267 height 16
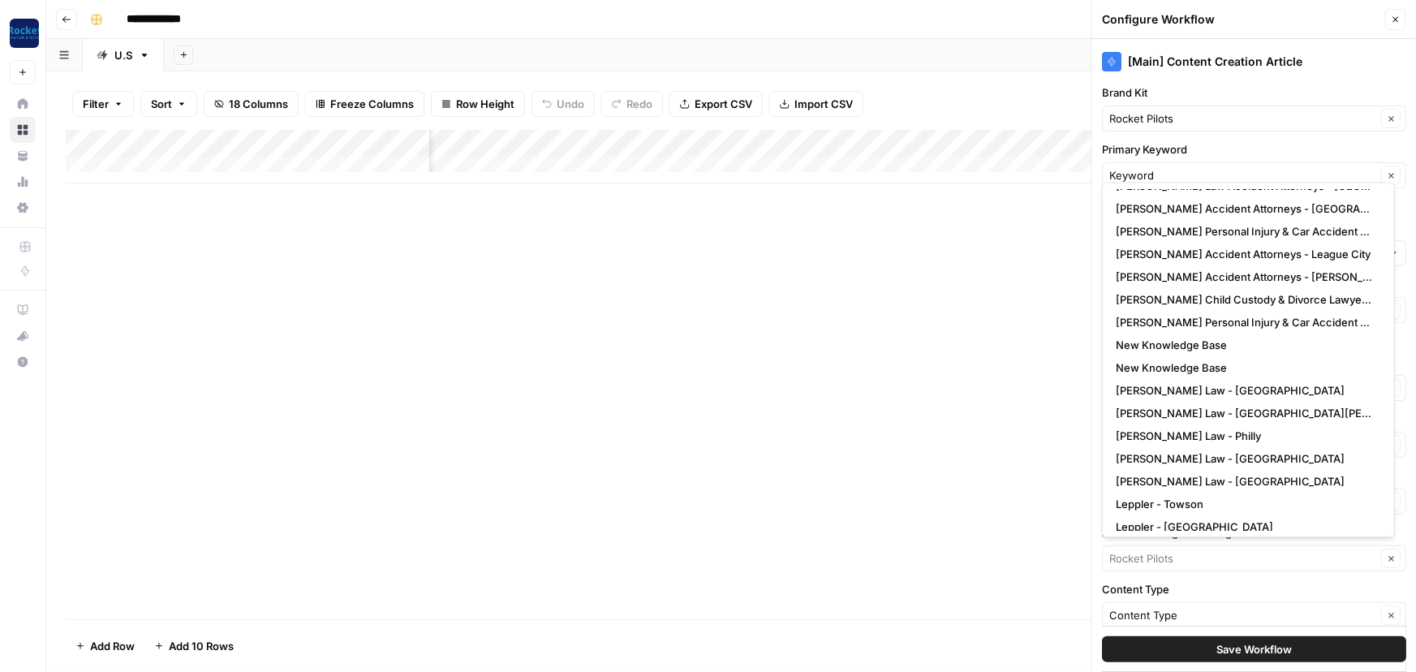
scroll to position [544, 0]
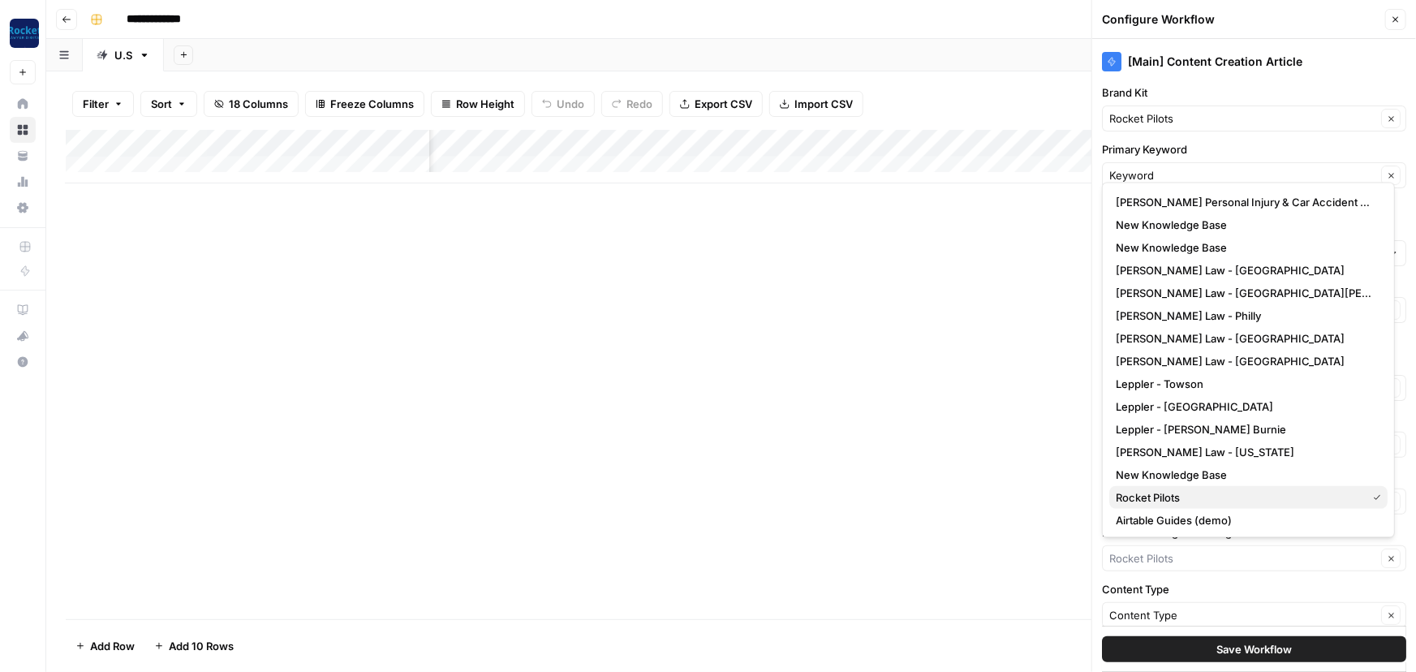
click at [1176, 500] on span "Rocket Pilots" at bounding box center [1238, 497] width 244 height 16
type input "Rocket Pilots"
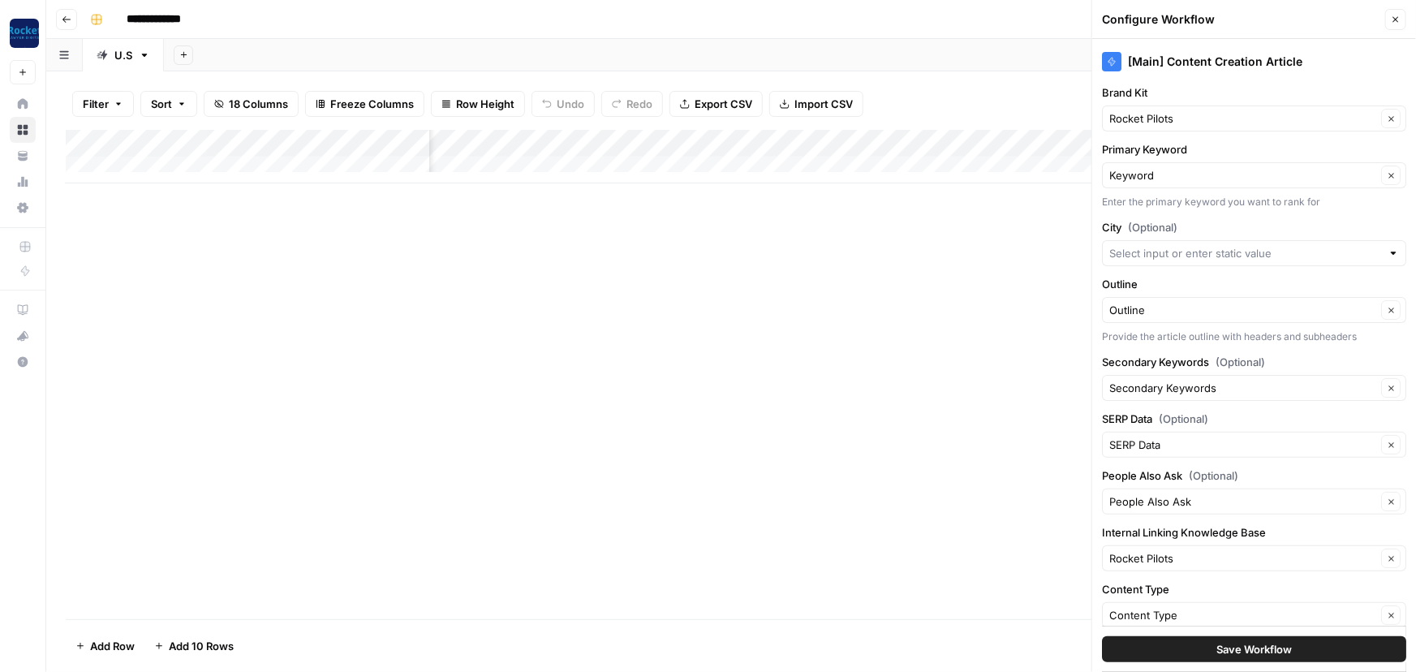
click at [1177, 651] on button "Save Workflow" at bounding box center [1254, 649] width 304 height 26
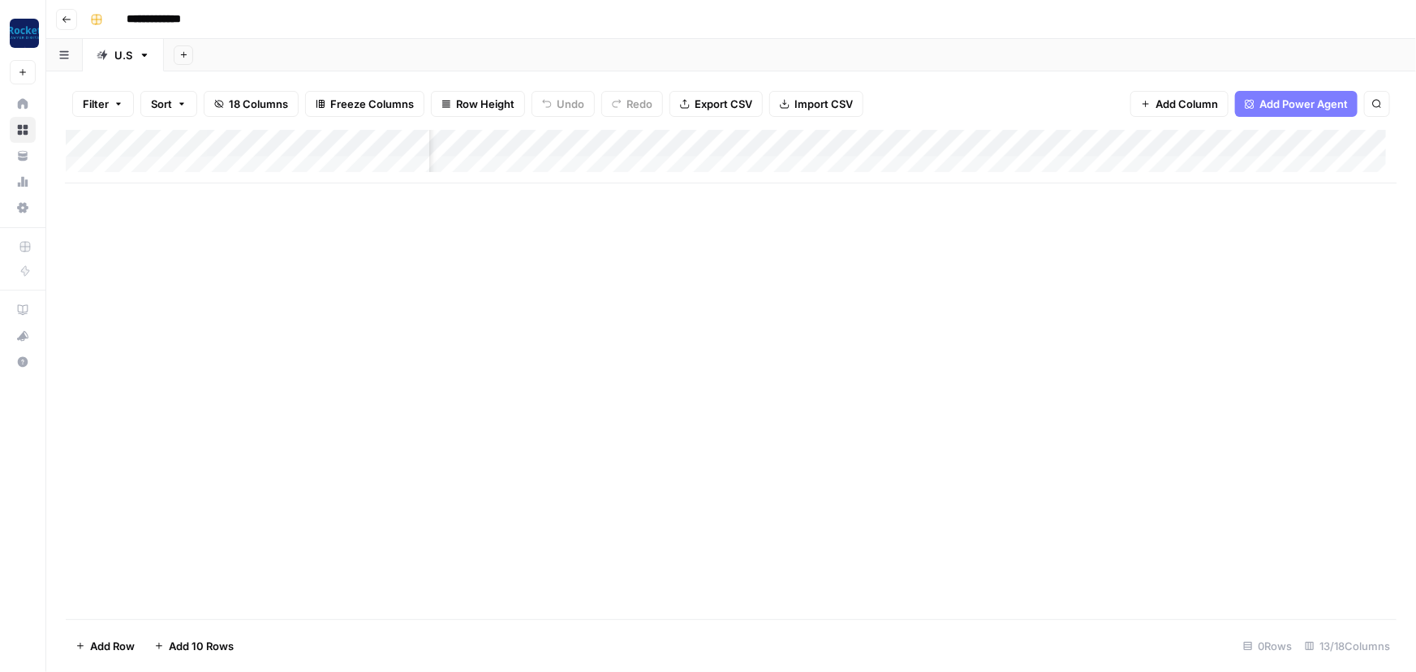
click at [63, 24] on button "Go back" at bounding box center [66, 19] width 21 height 21
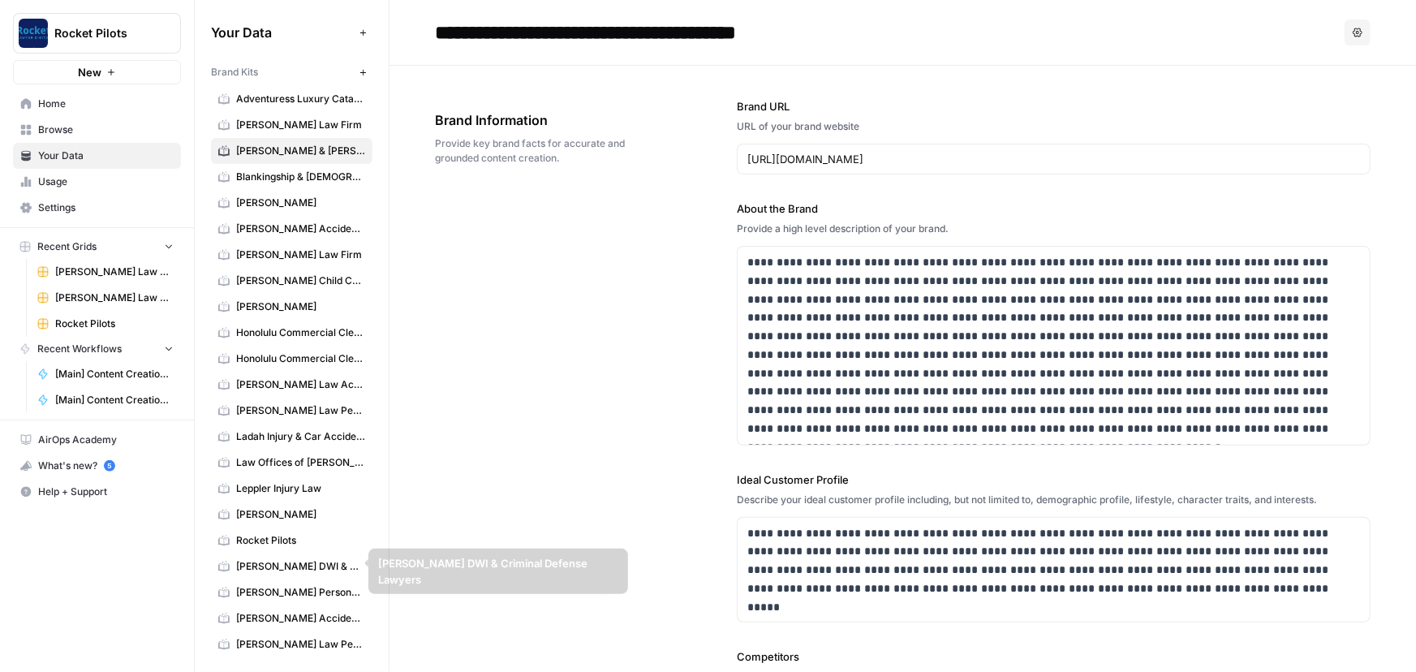
click at [272, 544] on span "Rocket Pilots" at bounding box center [300, 540] width 129 height 15
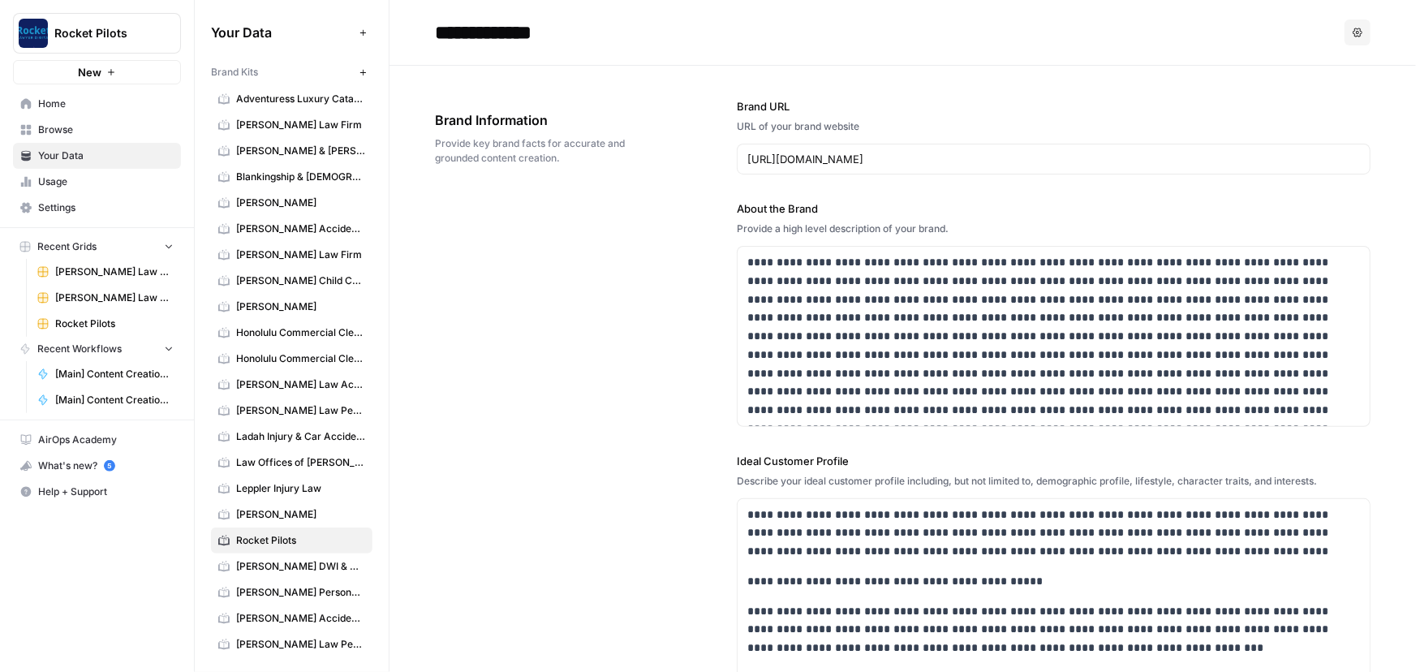
click at [80, 320] on span "Rocket Pilots" at bounding box center [114, 323] width 118 height 15
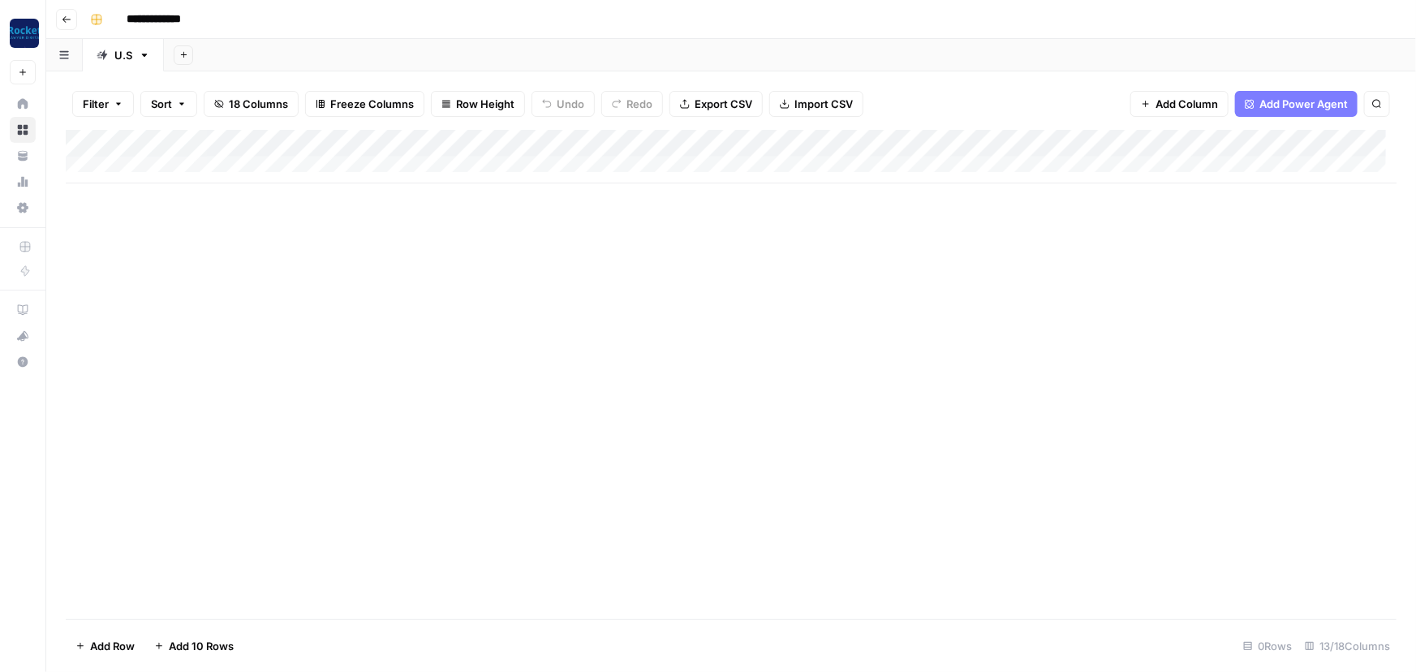
click at [927, 143] on div "Add Column" at bounding box center [731, 157] width 1331 height 54
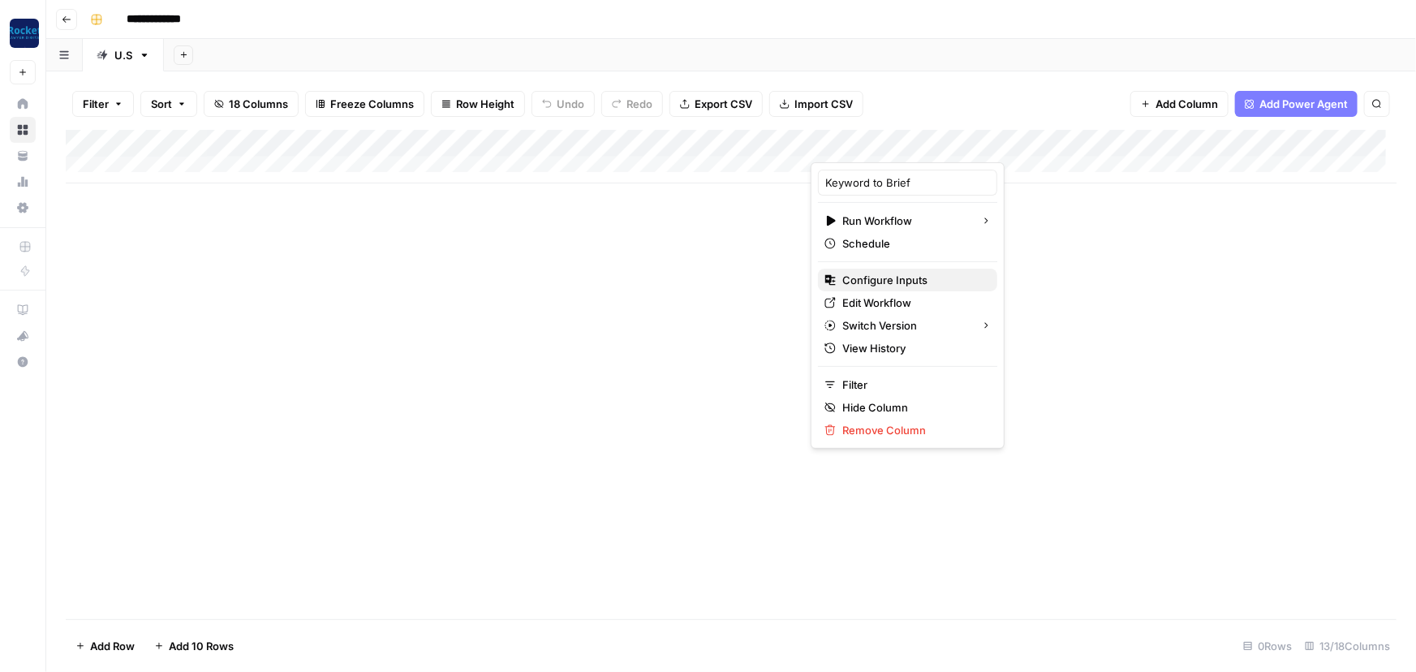
click at [861, 284] on span "Configure Inputs" at bounding box center [913, 280] width 142 height 16
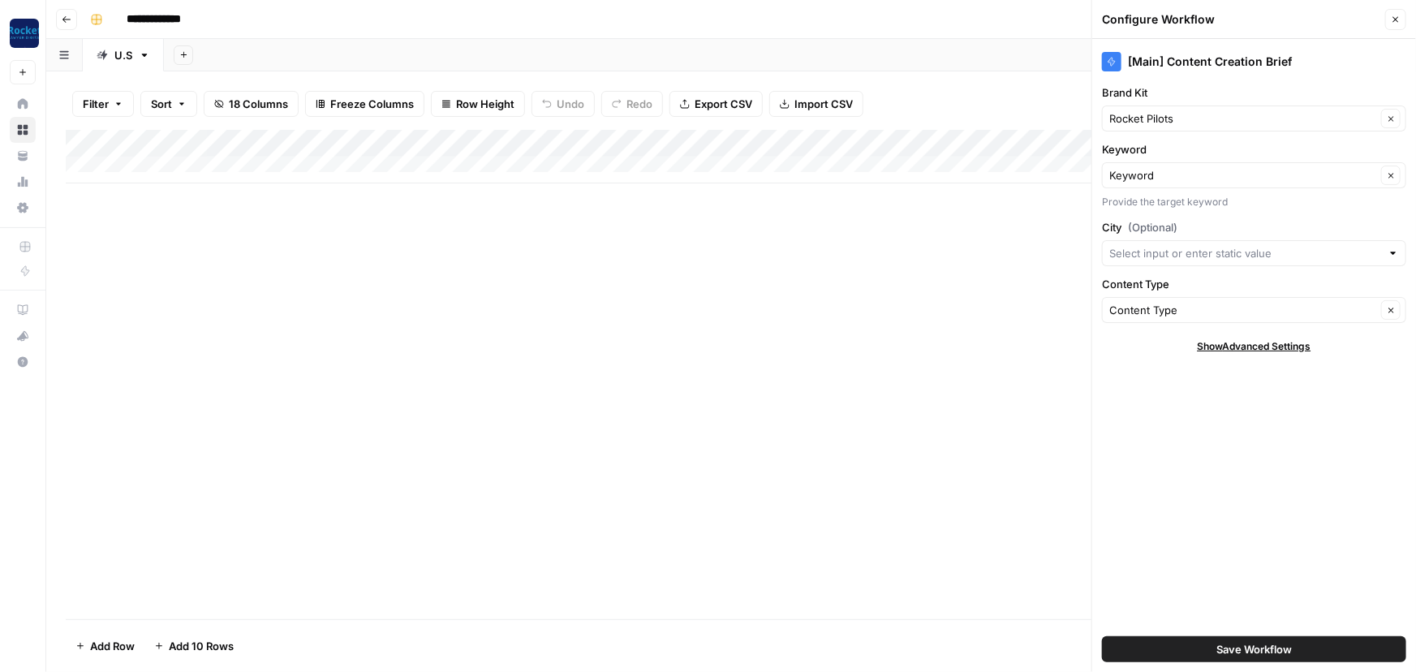
click at [1406, 15] on header "Configure Workflow Close" at bounding box center [1254, 19] width 324 height 39
click at [1401, 16] on icon "button" at bounding box center [1396, 20] width 10 height 10
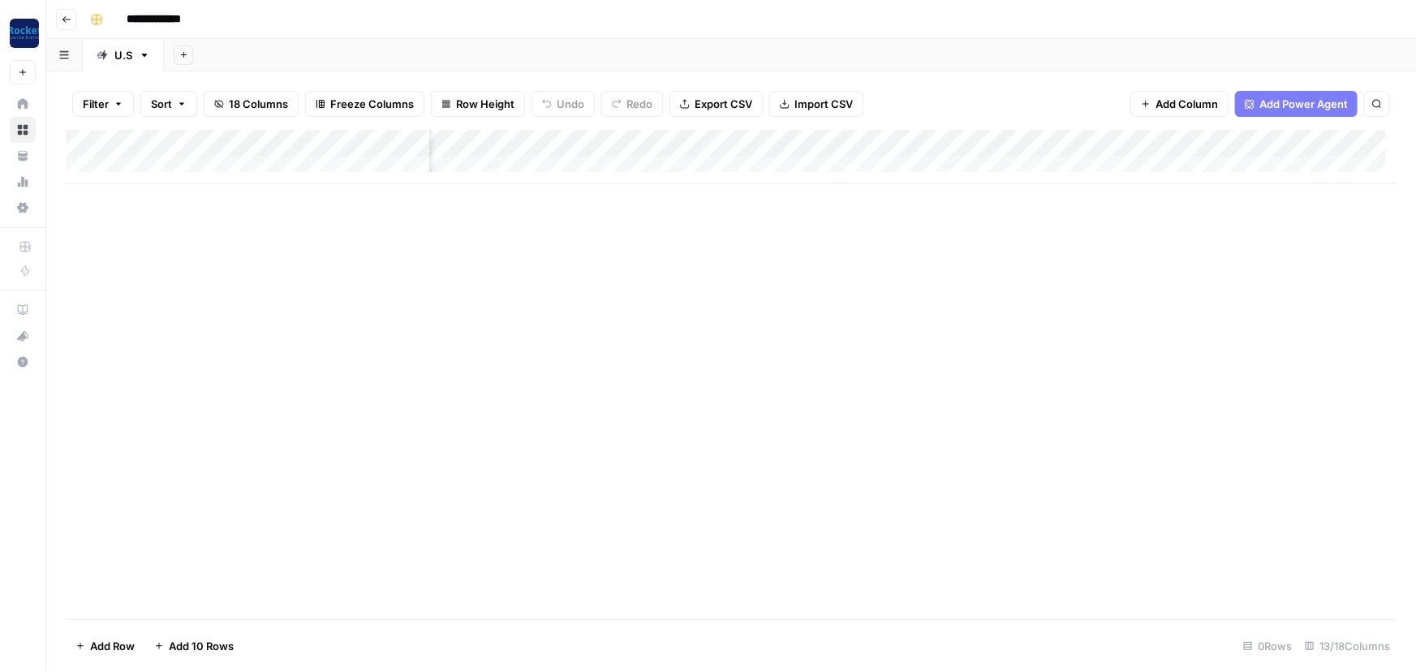
scroll to position [0, 650]
click at [1013, 138] on div "Add Column" at bounding box center [731, 157] width 1331 height 54
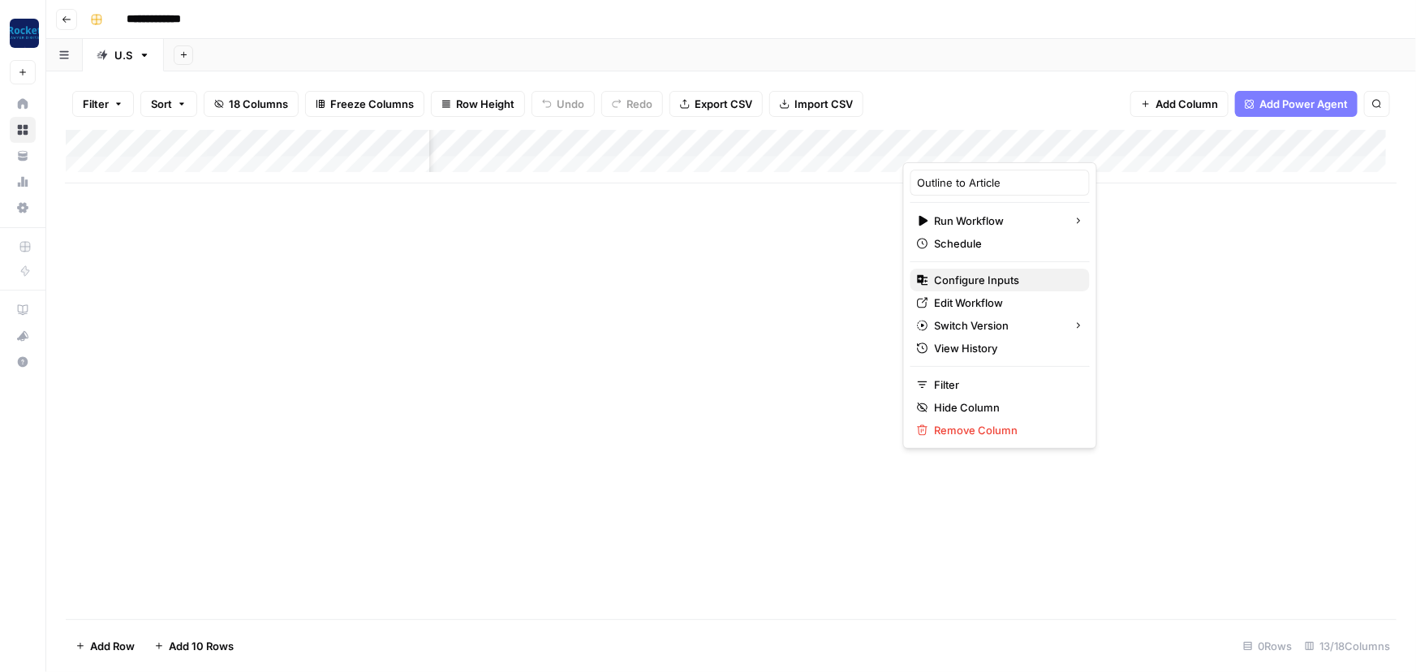
click at [962, 277] on span "Configure Inputs" at bounding box center [1006, 280] width 142 height 16
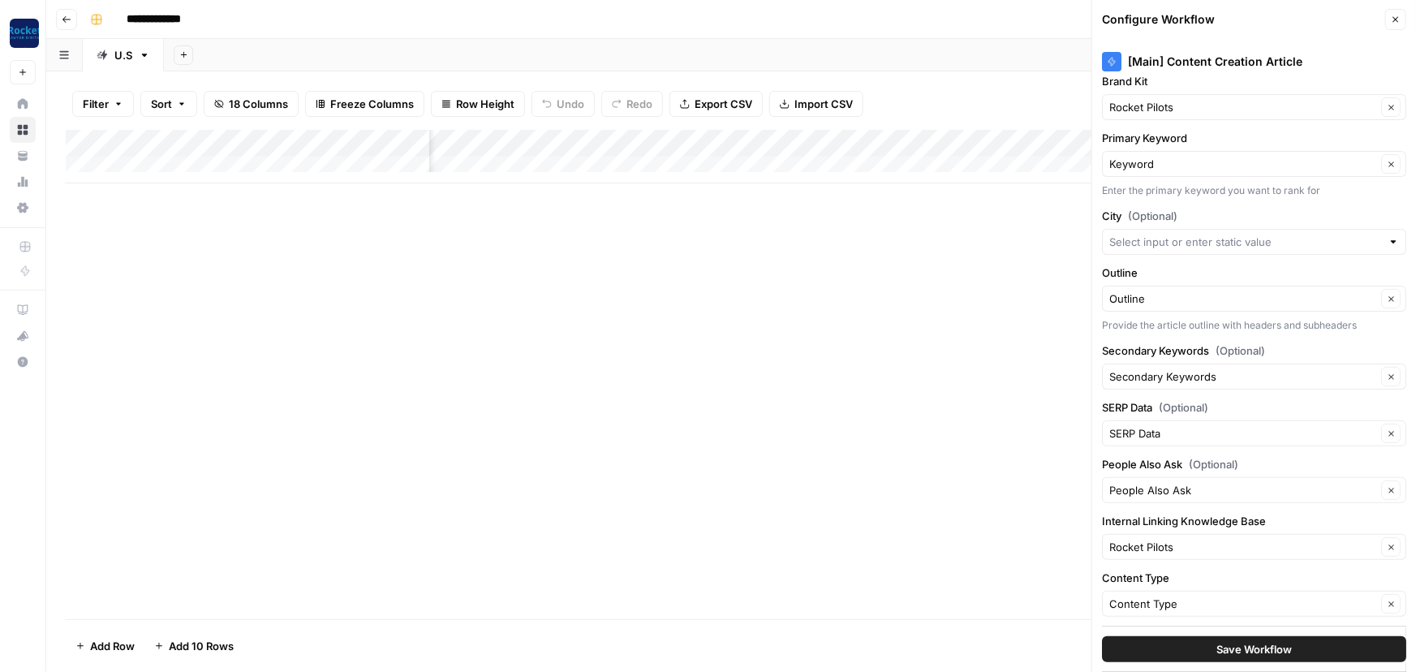
scroll to position [0, 0]
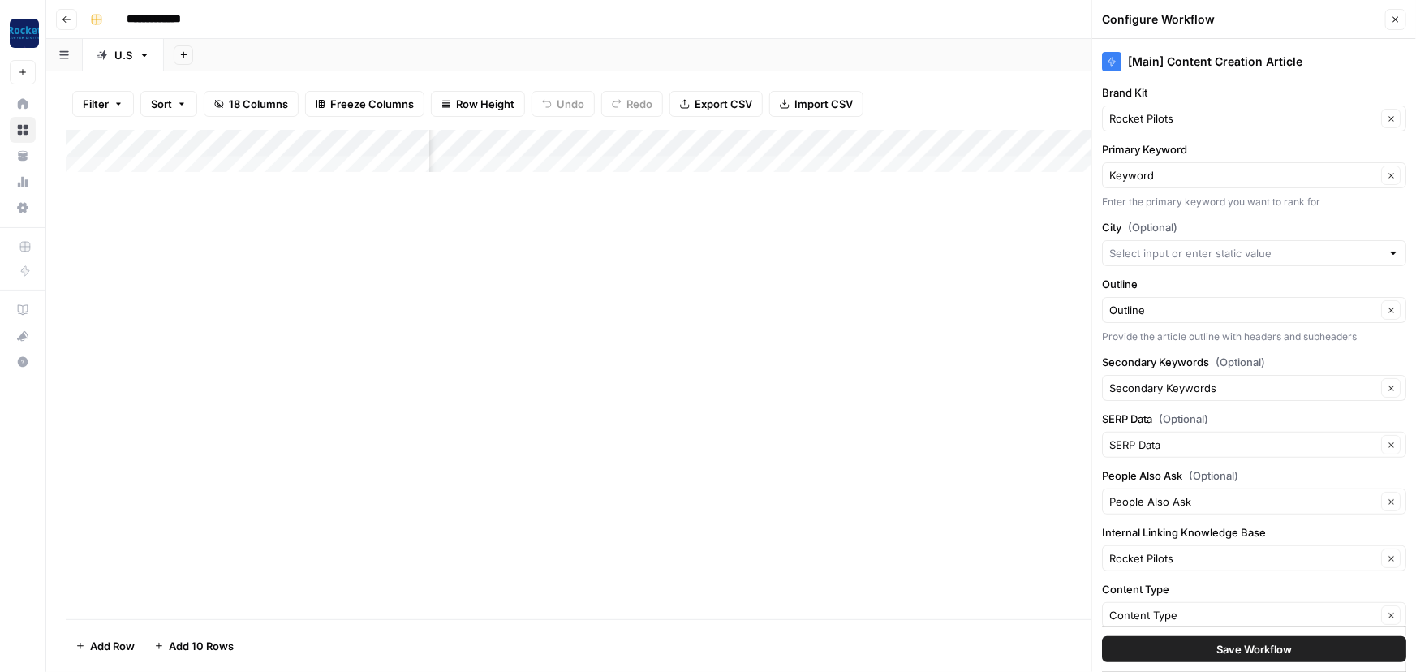
click at [1387, 16] on button "Close" at bounding box center [1395, 19] width 21 height 21
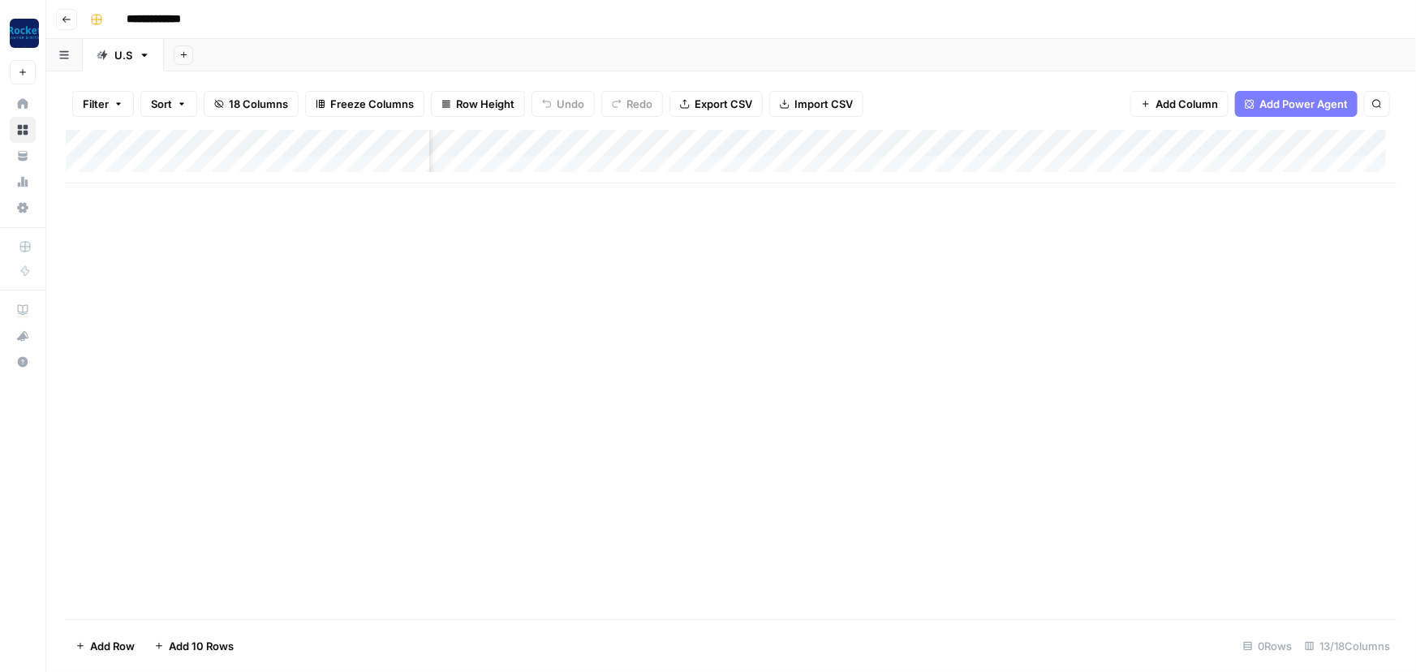
scroll to position [0, 541]
click at [151, 168] on div "Add Column" at bounding box center [731, 157] width 1331 height 54
click at [150, 195] on div "Add Column" at bounding box center [731, 170] width 1331 height 81
click at [153, 192] on div "Add Column" at bounding box center [731, 184] width 1331 height 109
click at [147, 221] on div "Add Column" at bounding box center [731, 184] width 1331 height 109
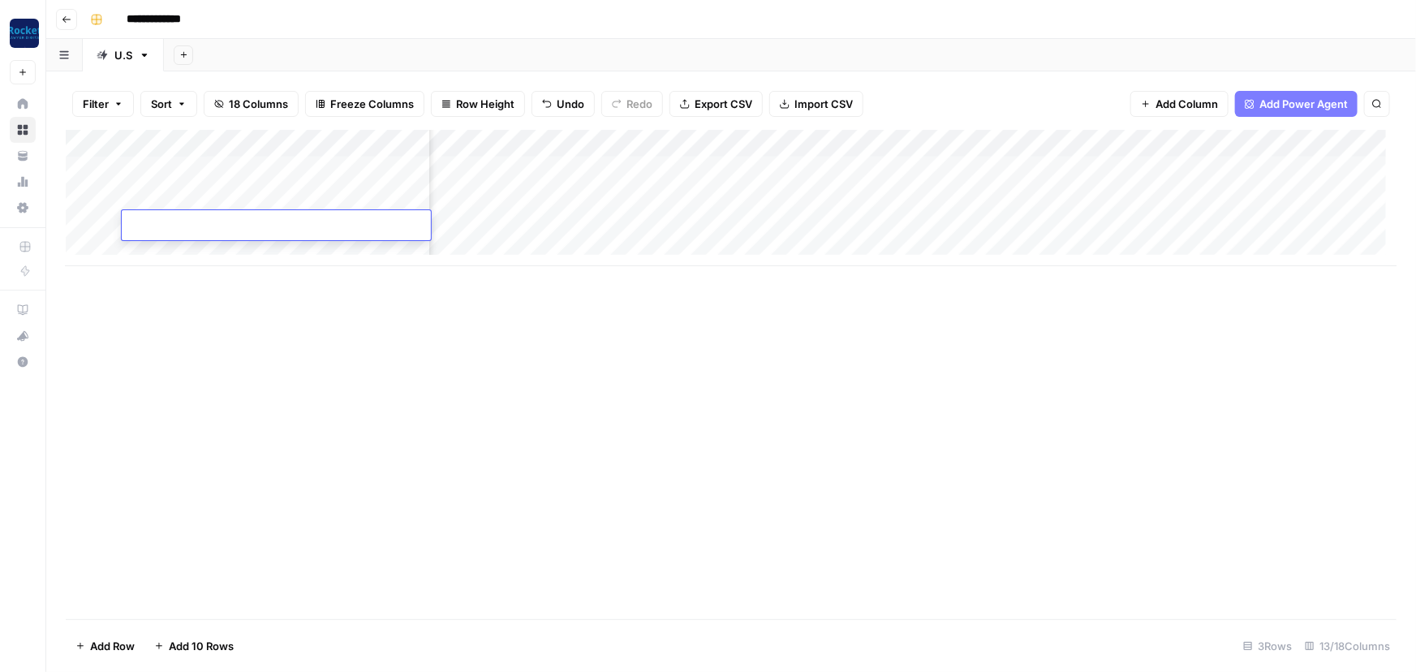
click at [66, 24] on icon "button" at bounding box center [67, 20] width 10 height 10
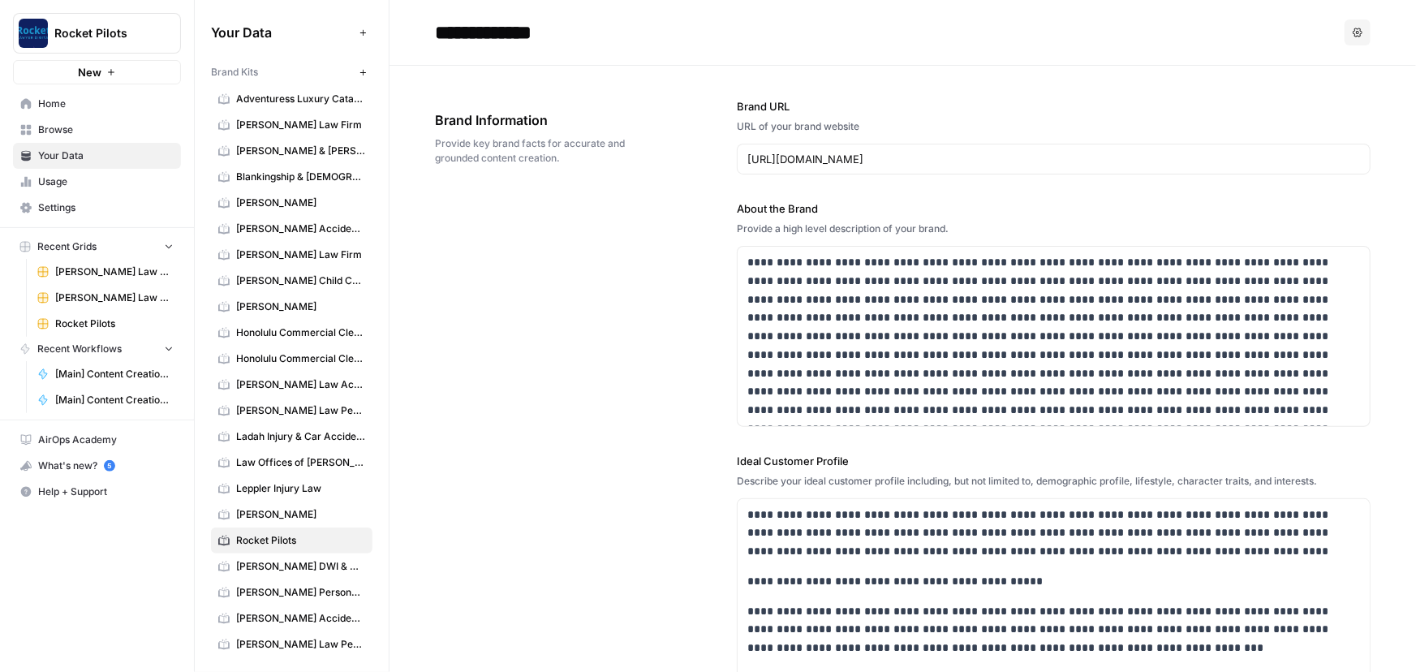
click at [70, 267] on span "[PERSON_NAME] Law Firm" at bounding box center [114, 272] width 118 height 15
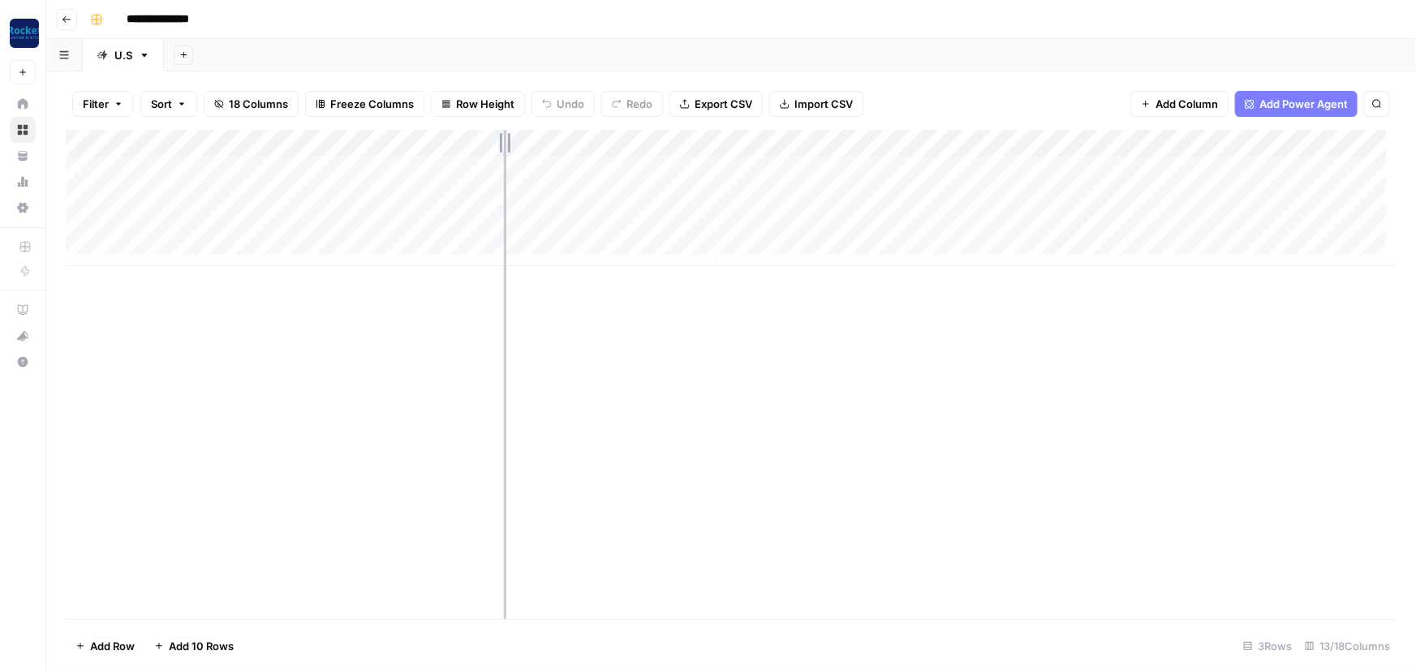
drag, startPoint x: 429, startPoint y: 130, endPoint x: 528, endPoint y: 136, distance: 99.2
click at [528, 136] on div "Add Column" at bounding box center [731, 198] width 1331 height 136
click at [582, 166] on div "Add Column" at bounding box center [731, 198] width 1331 height 136
click at [602, 170] on div "Add Column" at bounding box center [731, 198] width 1331 height 136
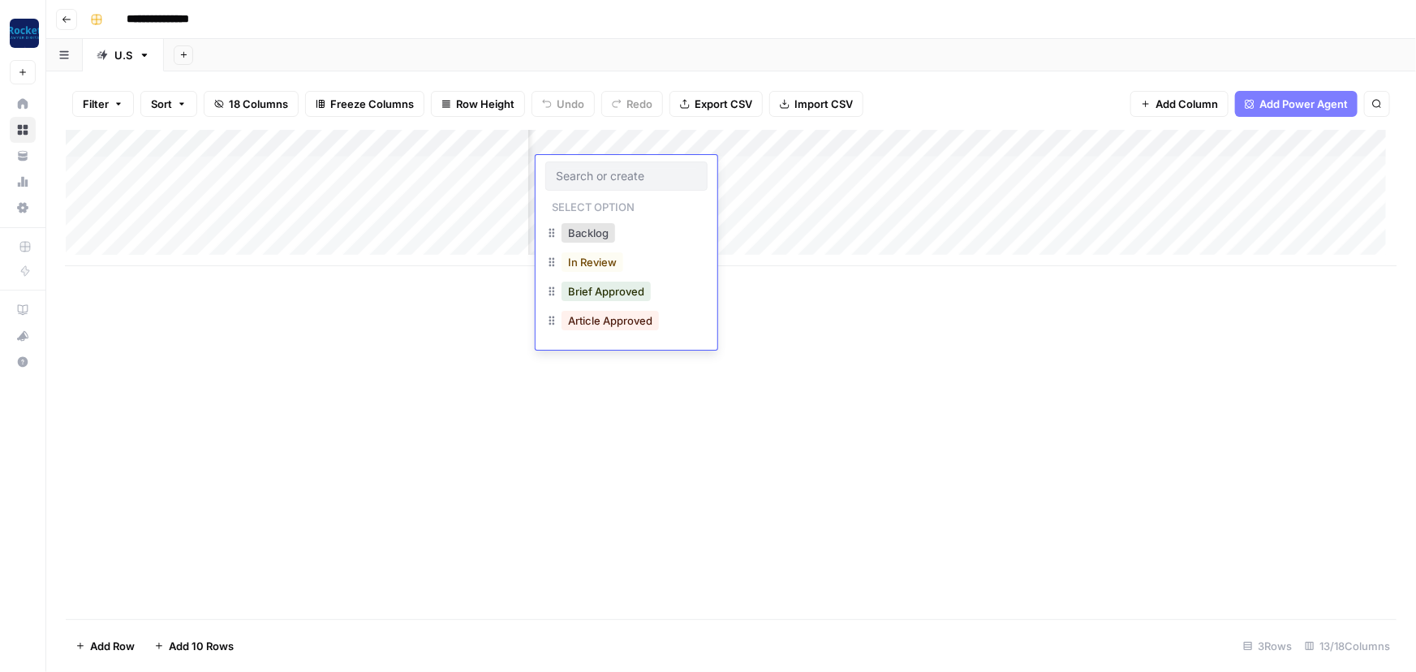
click at [602, 170] on input "text" at bounding box center [626, 176] width 141 height 15
click at [593, 263] on button "In Review" at bounding box center [593, 261] width 62 height 19
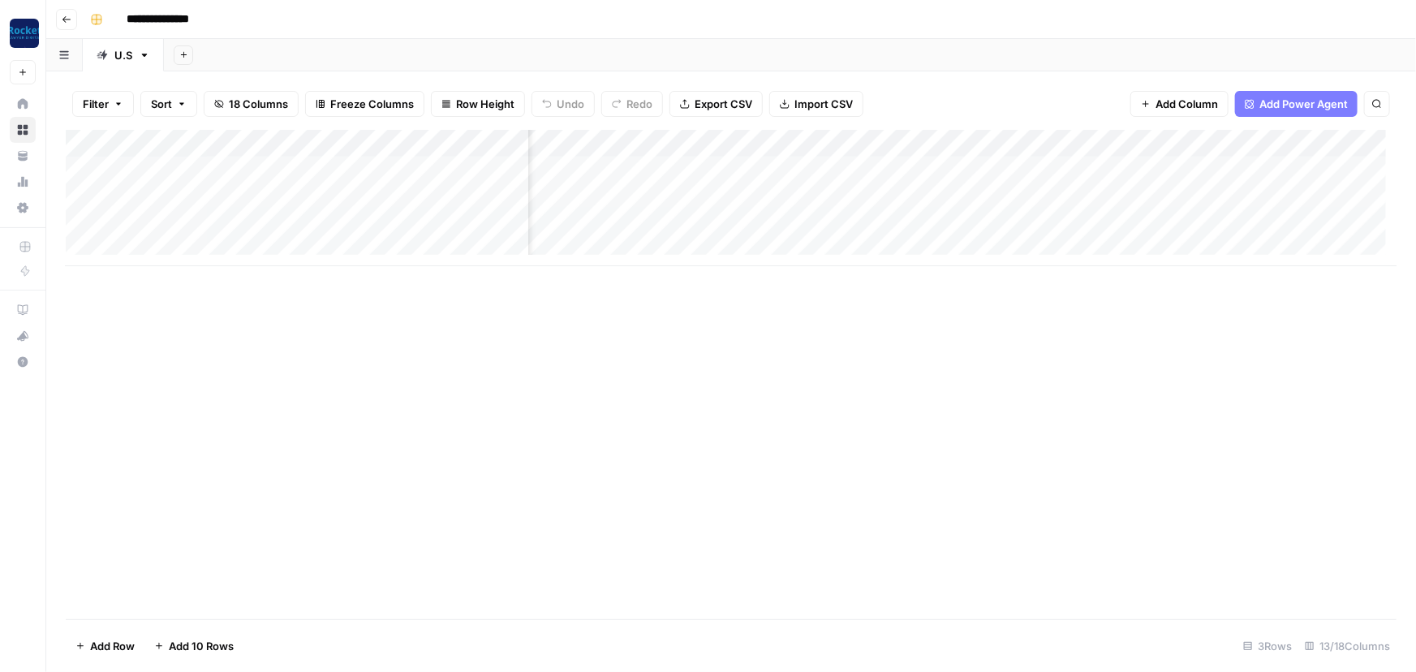
click at [576, 190] on div "Add Column" at bounding box center [731, 198] width 1331 height 136
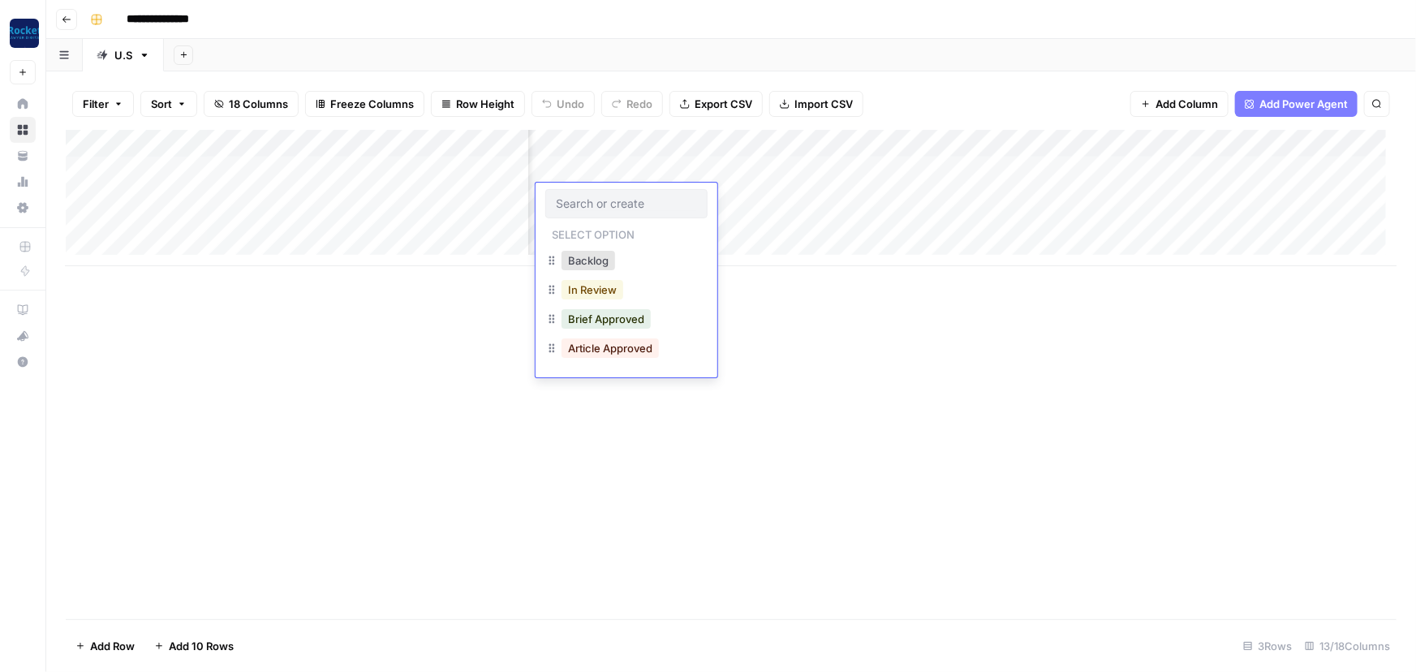
click at [579, 284] on button "In Review" at bounding box center [593, 289] width 62 height 19
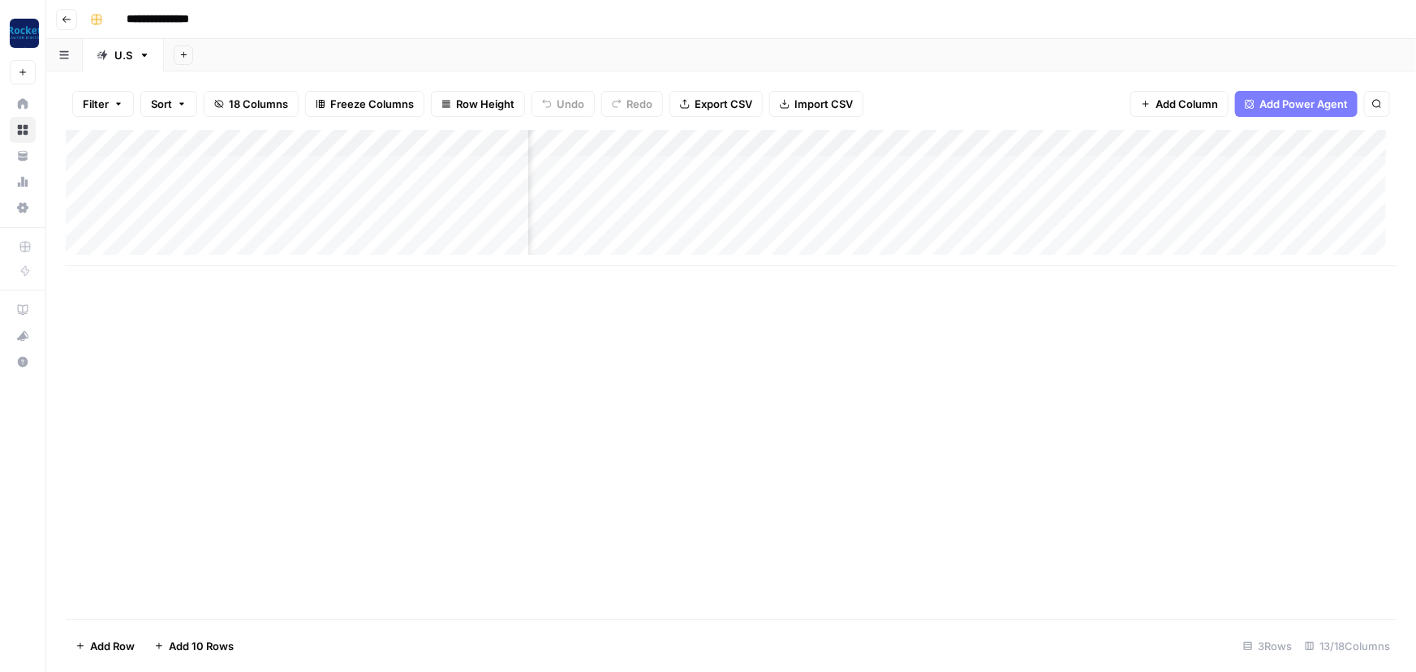
click at [574, 226] on div "Add Column" at bounding box center [731, 198] width 1331 height 136
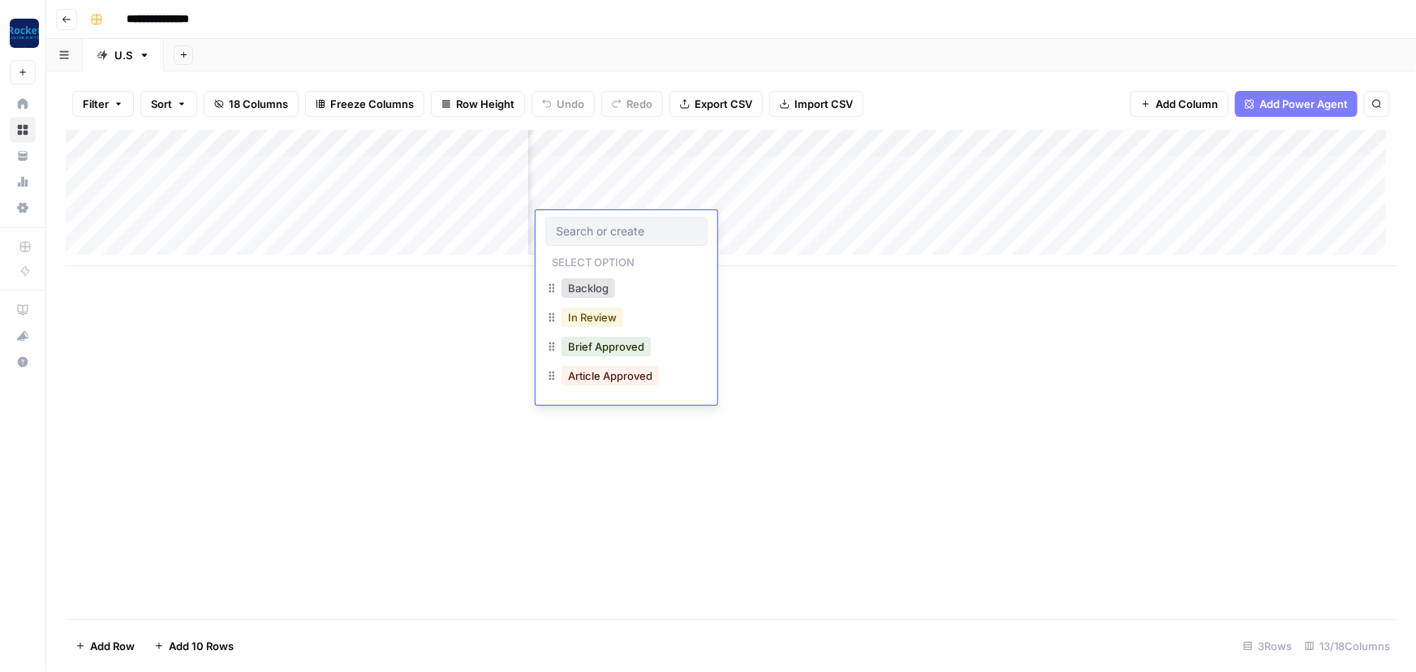
click at [590, 309] on button "In Review" at bounding box center [593, 317] width 62 height 19
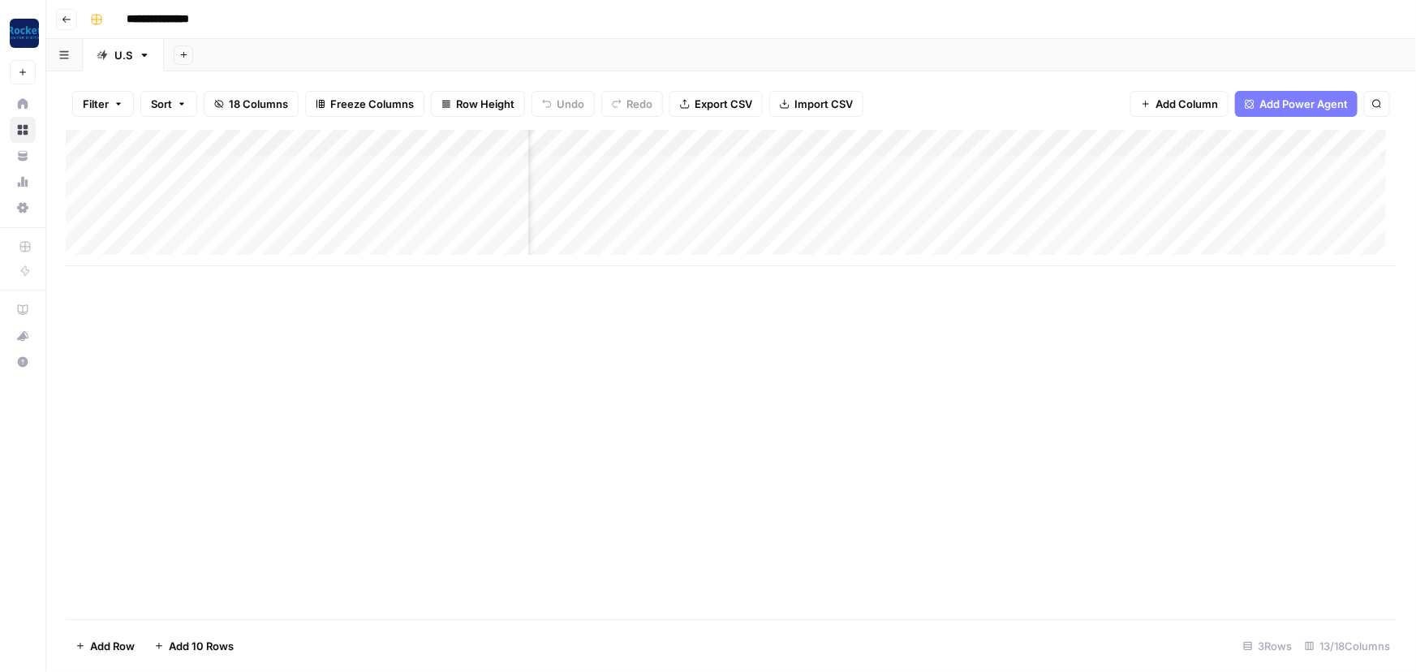
scroll to position [0, 1061]
